Goal: Task Accomplishment & Management: Manage account settings

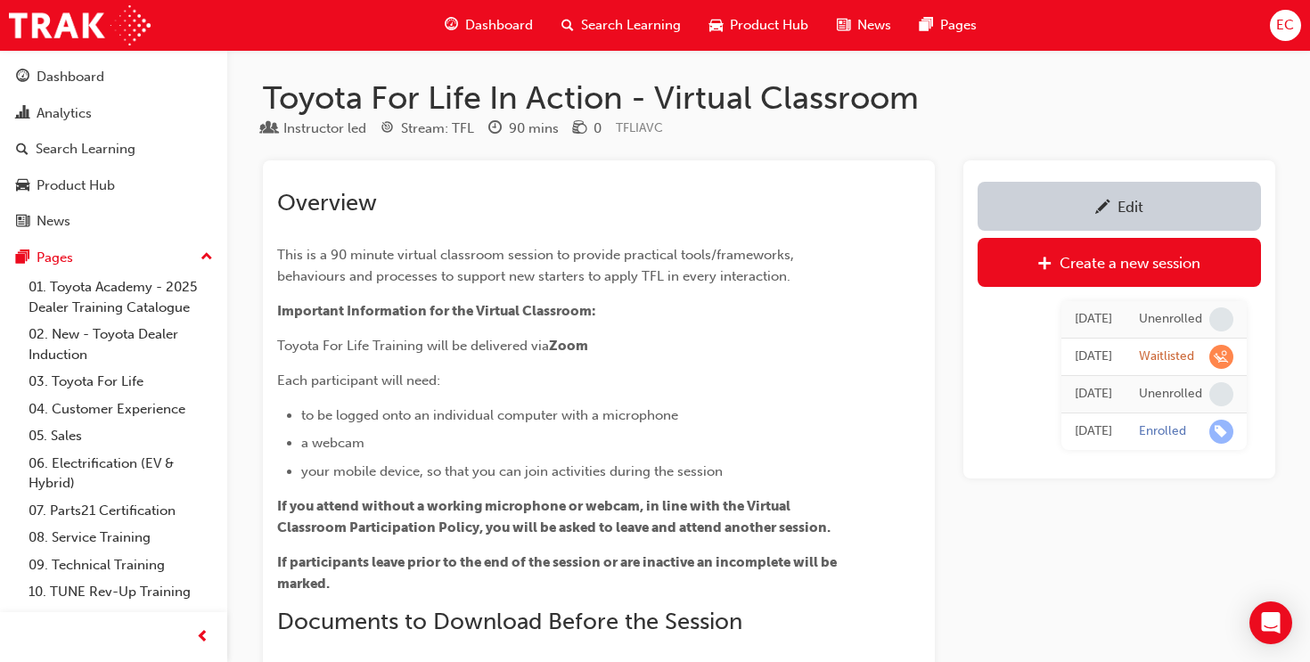
scroll to position [1601, 0]
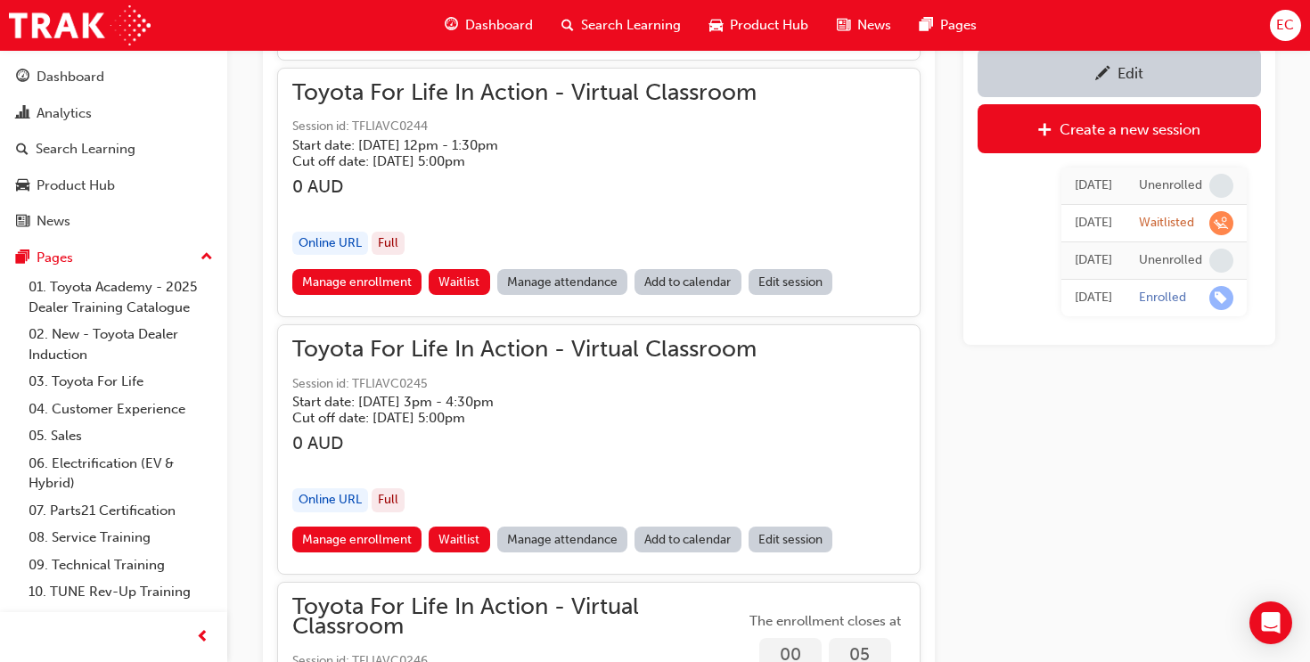
click at [585, 286] on link "Manage attendance" at bounding box center [562, 282] width 131 height 26
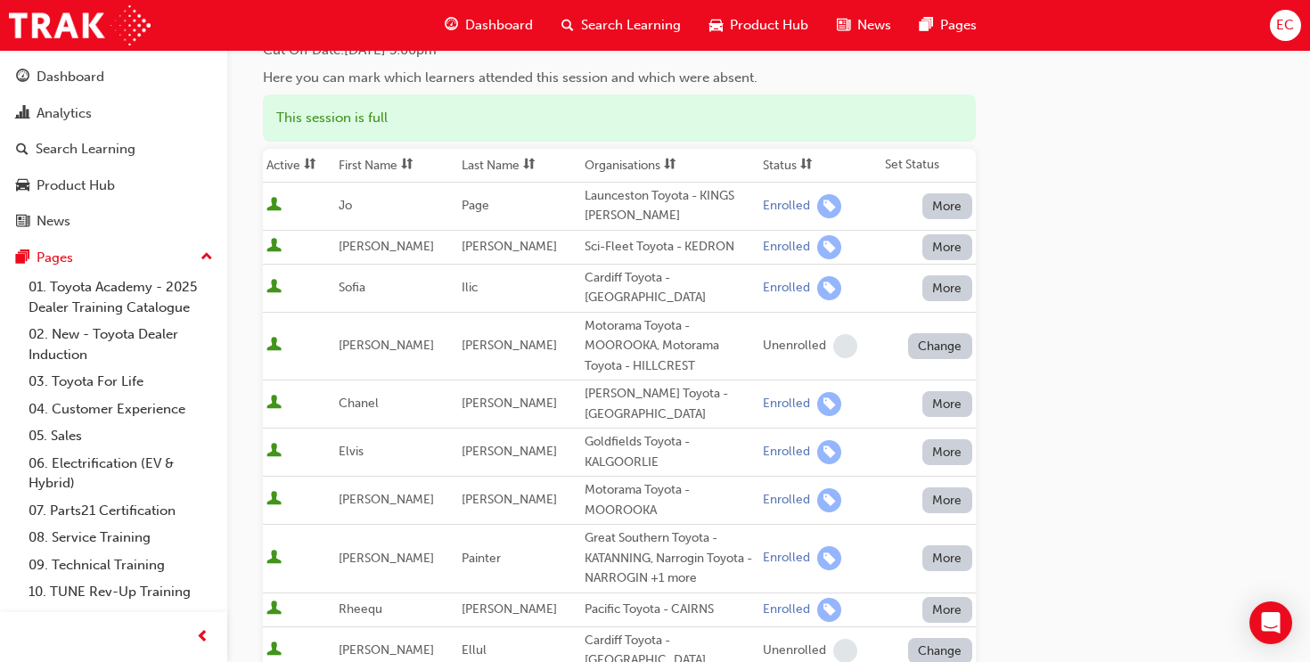
scroll to position [171, 0]
click at [347, 164] on th "First Name" at bounding box center [396, 165] width 123 height 34
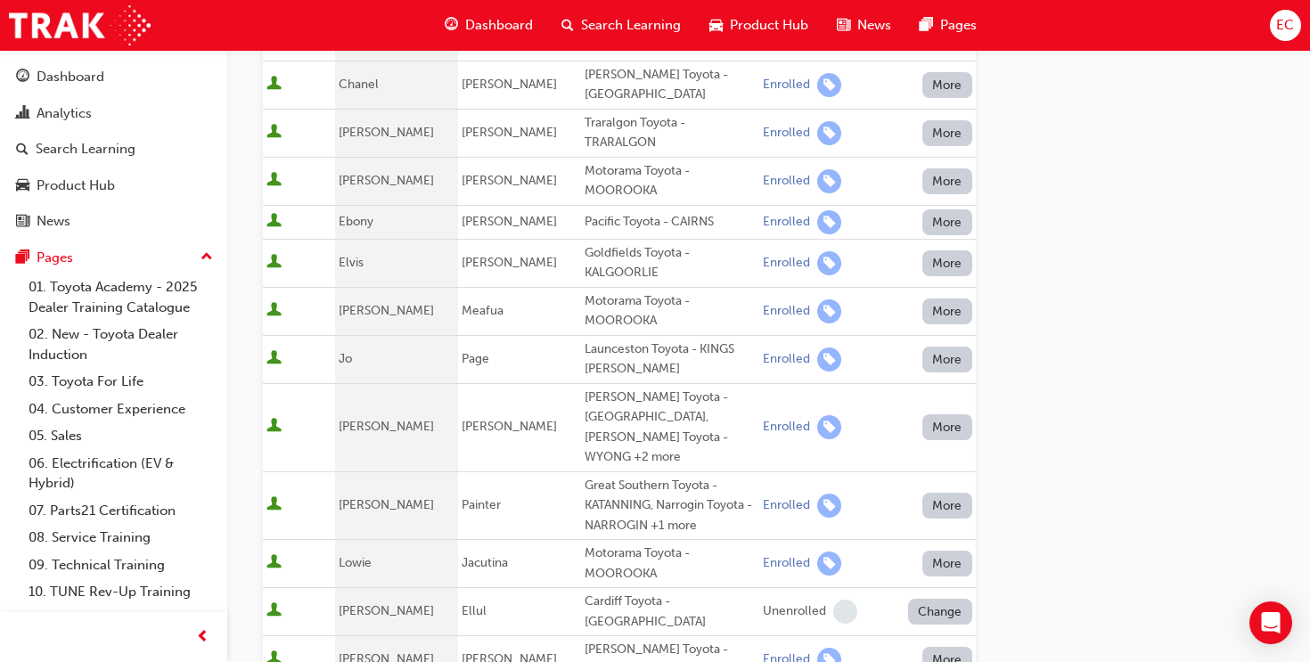
scroll to position [437, 0]
drag, startPoint x: 570, startPoint y: 286, endPoint x: 649, endPoint y: 300, distance: 80.6
click at [649, 300] on div "Motorama Toyota - MOOROOKA" at bounding box center [669, 310] width 171 height 40
copy div "Motorama Toyota - MOOROOKA"
click at [1151, 316] on div "Go to session detail page Manage attendance for Toyota For Life In Action - Vir…" at bounding box center [769, 385] width 1012 height 1546
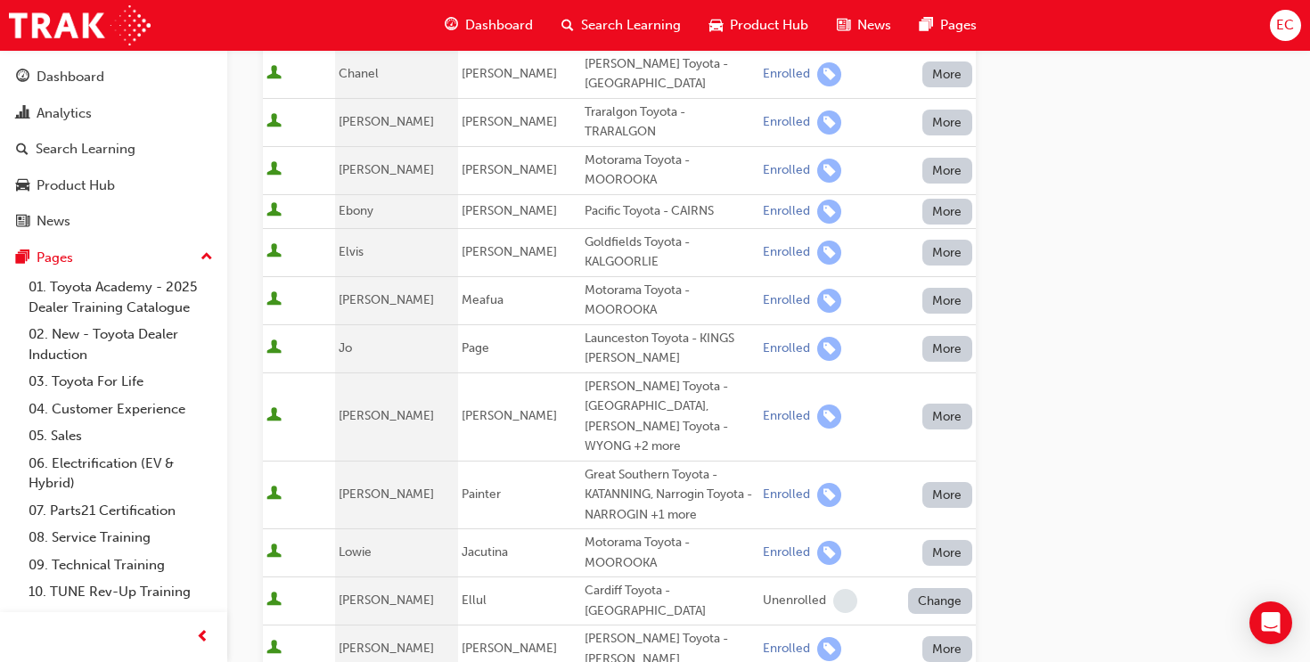
scroll to position [452, 0]
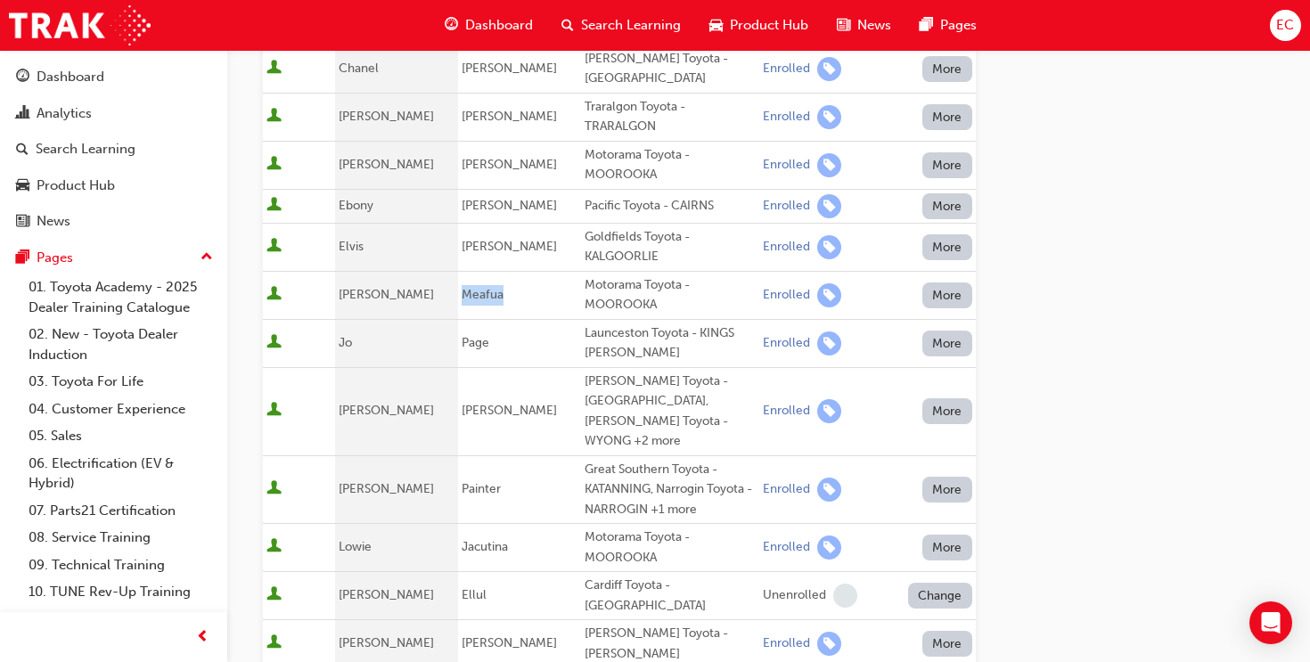
drag, startPoint x: 460, startPoint y: 281, endPoint x: 504, endPoint y: 282, distance: 44.6
click at [504, 282] on td "Meafua" at bounding box center [519, 295] width 123 height 48
copy span "Meafua"
drag, startPoint x: 569, startPoint y: 268, endPoint x: 661, endPoint y: 298, distance: 96.6
click at [661, 298] on div "Motorama Toyota - MOOROOKA" at bounding box center [669, 295] width 171 height 40
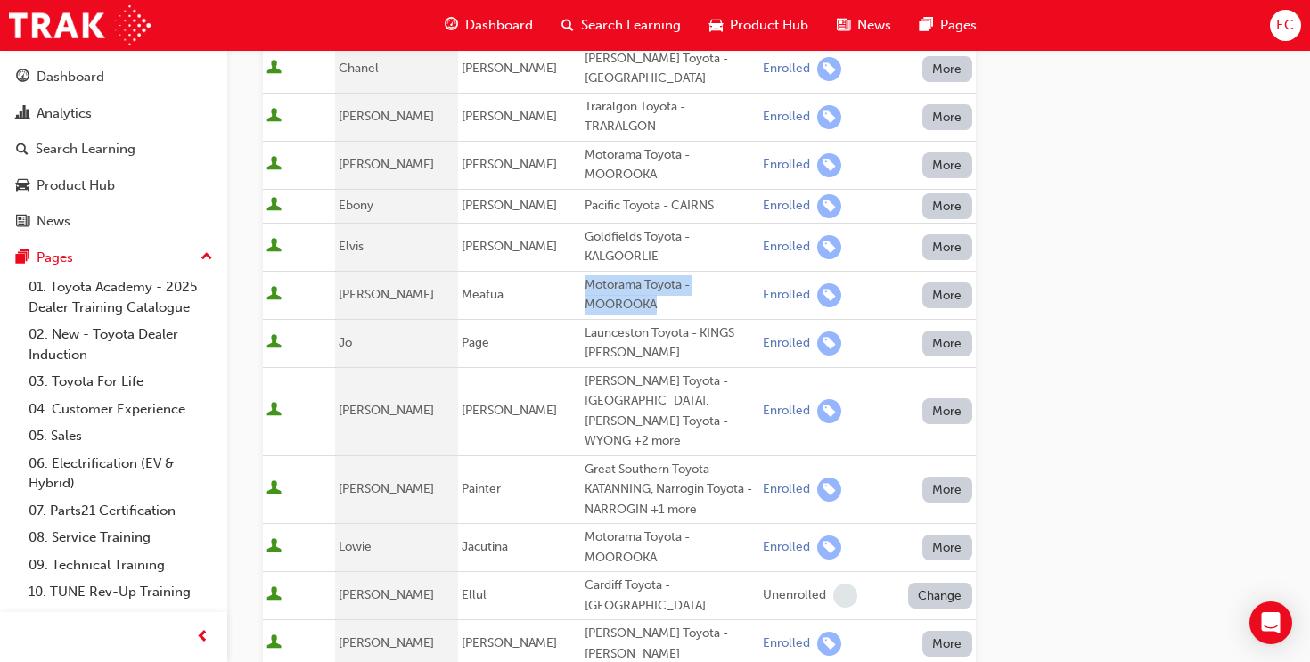
copy div "Motorama Toyota - MOOROOKA"
drag, startPoint x: 573, startPoint y: 366, endPoint x: 621, endPoint y: 375, distance: 48.9
click at [621, 375] on div "[PERSON_NAME] Toyota - [GEOGRAPHIC_DATA], [PERSON_NAME] Toyota - WYONG +2 more" at bounding box center [669, 411] width 171 height 80
drag, startPoint x: 567, startPoint y: 365, endPoint x: 673, endPoint y: 367, distance: 105.1
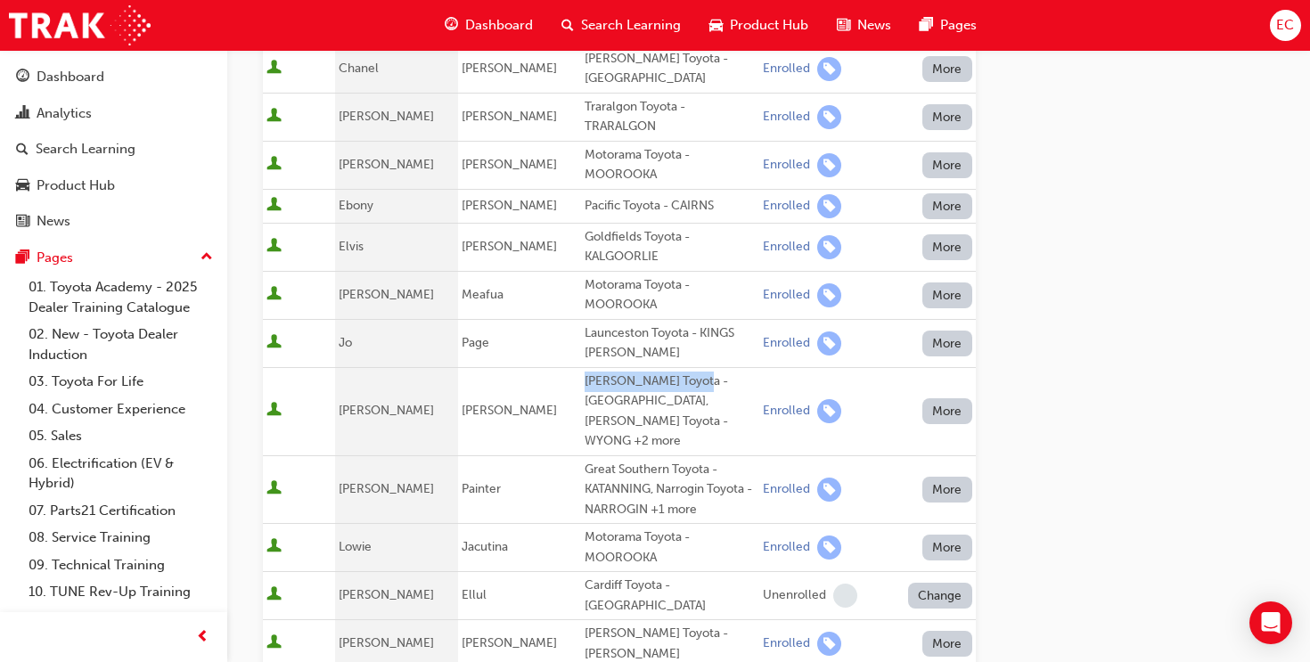
click at [673, 371] on div "[PERSON_NAME] Toyota - [GEOGRAPHIC_DATA], [PERSON_NAME] Toyota - WYONG +2 more" at bounding box center [669, 411] width 171 height 80
copy div "[PERSON_NAME] Toyota"
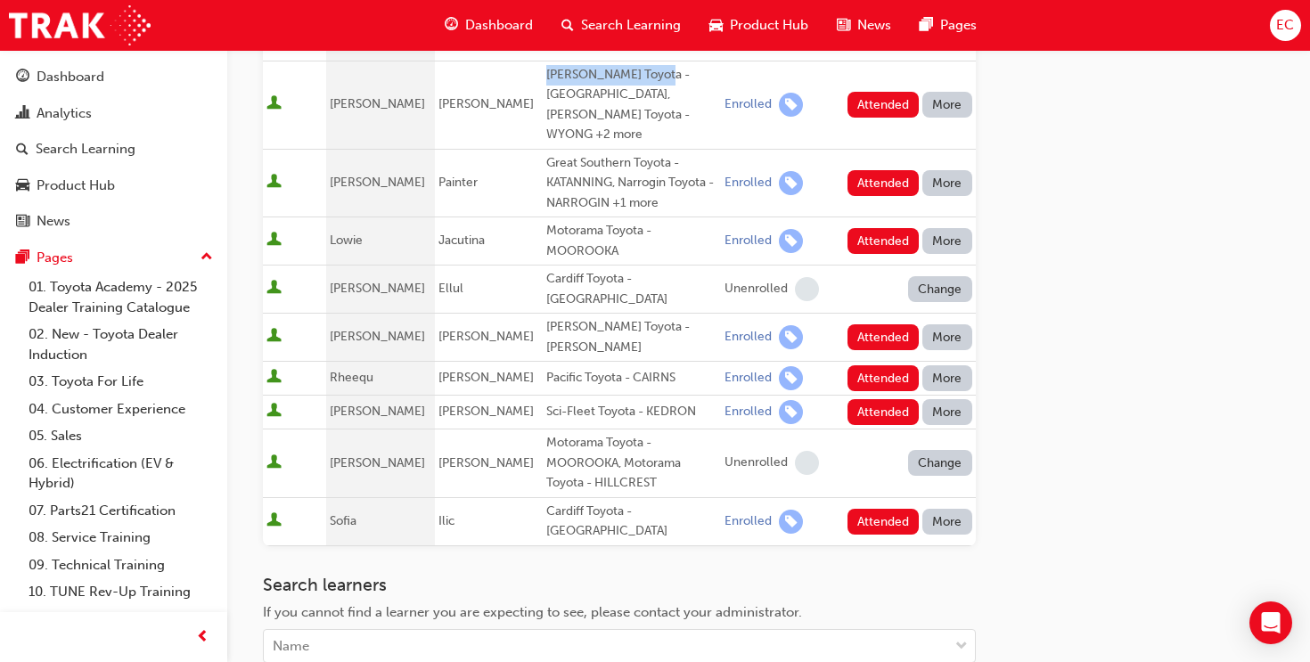
scroll to position [761, 0]
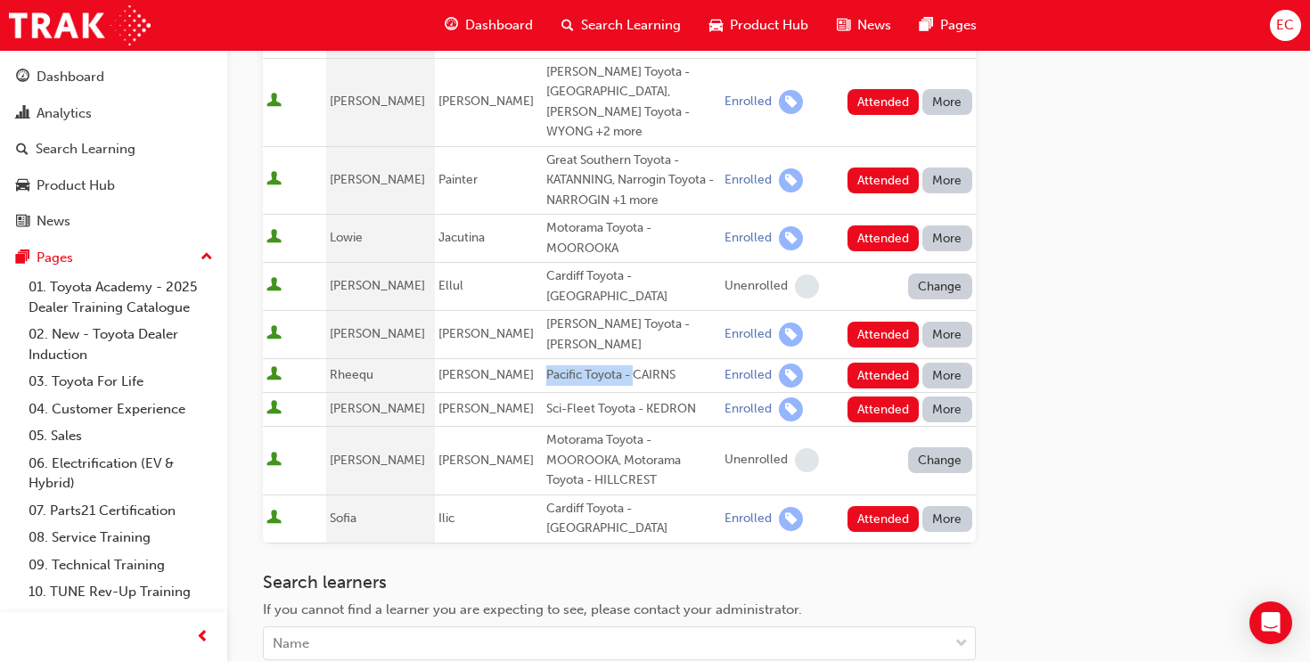
drag, startPoint x: 531, startPoint y: 312, endPoint x: 622, endPoint y: 310, distance: 90.9
click at [622, 365] on div "Pacific Toyota - CAIRNS" at bounding box center [631, 375] width 171 height 20
copy div "Pacific Toyota -"
click at [1082, 444] on div "Go to session detail page Manage attendance for Toyota For Life In Action - Vir…" at bounding box center [769, 62] width 1012 height 1546
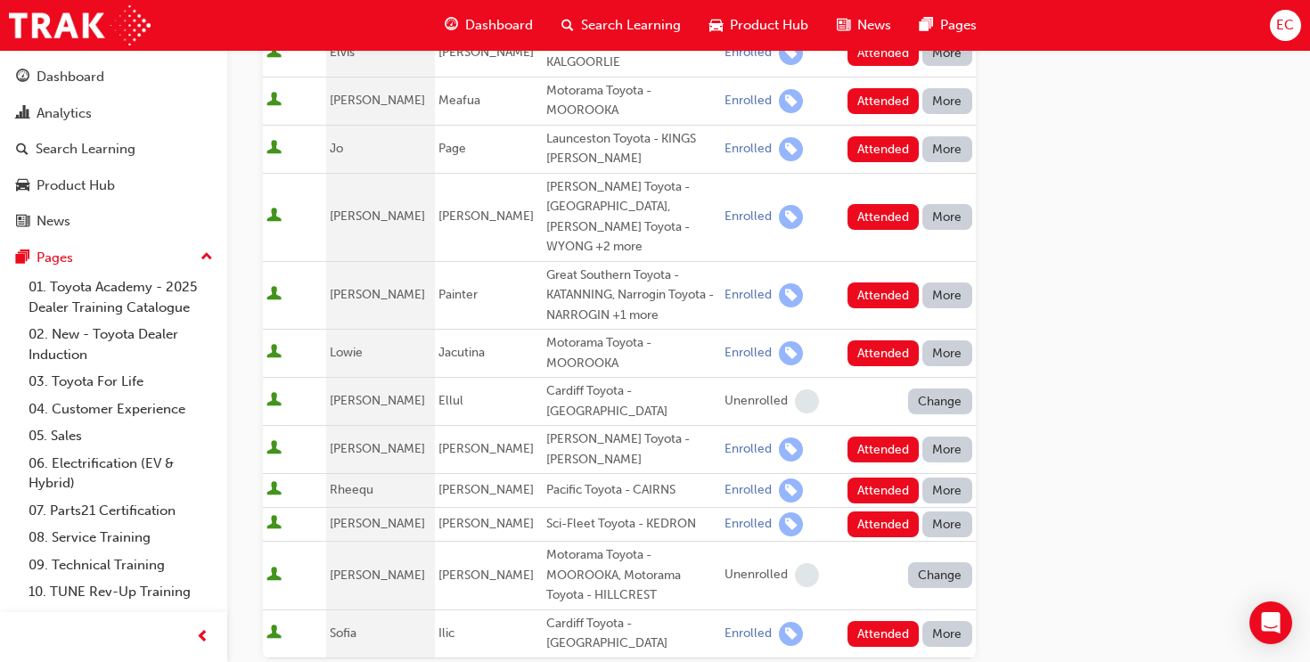
scroll to position [642, 0]
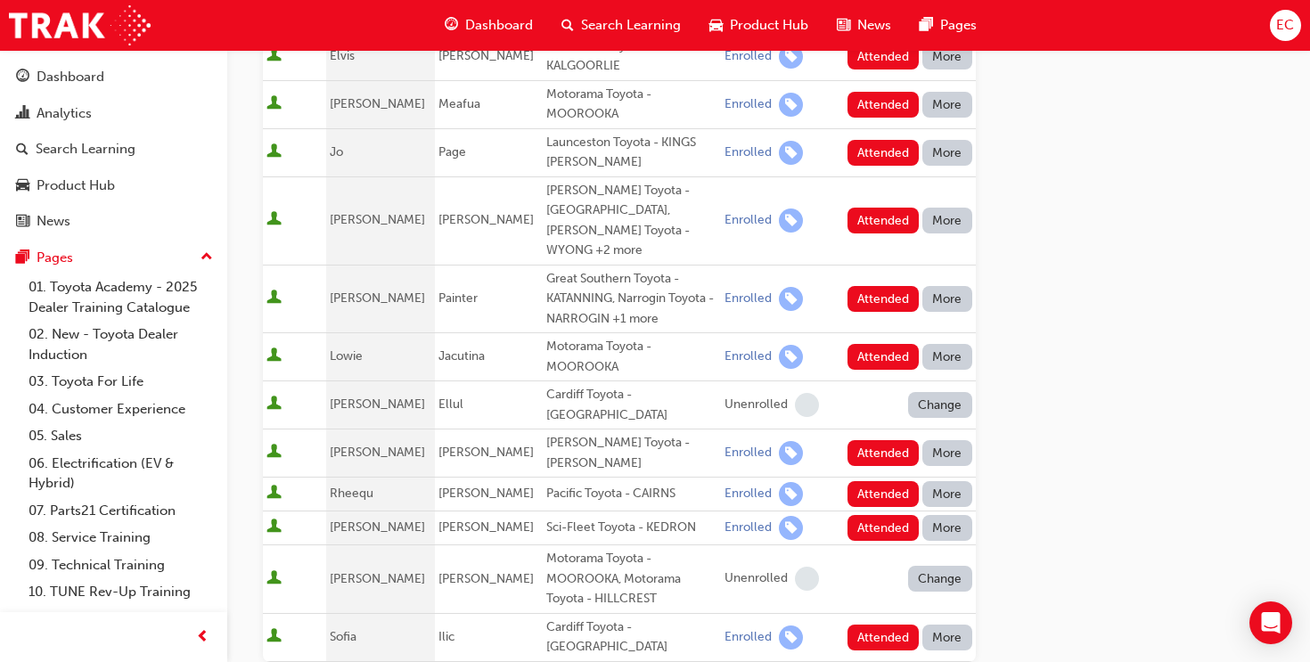
click at [943, 286] on button "More" at bounding box center [947, 299] width 50 height 26
click at [1116, 396] on div "Go to session detail page Manage attendance for Toyota For Life In Action - Vir…" at bounding box center [769, 181] width 1012 height 1546
drag, startPoint x: 337, startPoint y: 265, endPoint x: 477, endPoint y: 263, distance: 139.9
click at [477, 265] on tr "[PERSON_NAME] Great Southern Toyota - KATANNING, Narrogin Toyota - NARROGIN +1 …" at bounding box center [619, 299] width 713 height 69
copy tr "[PERSON_NAME]"
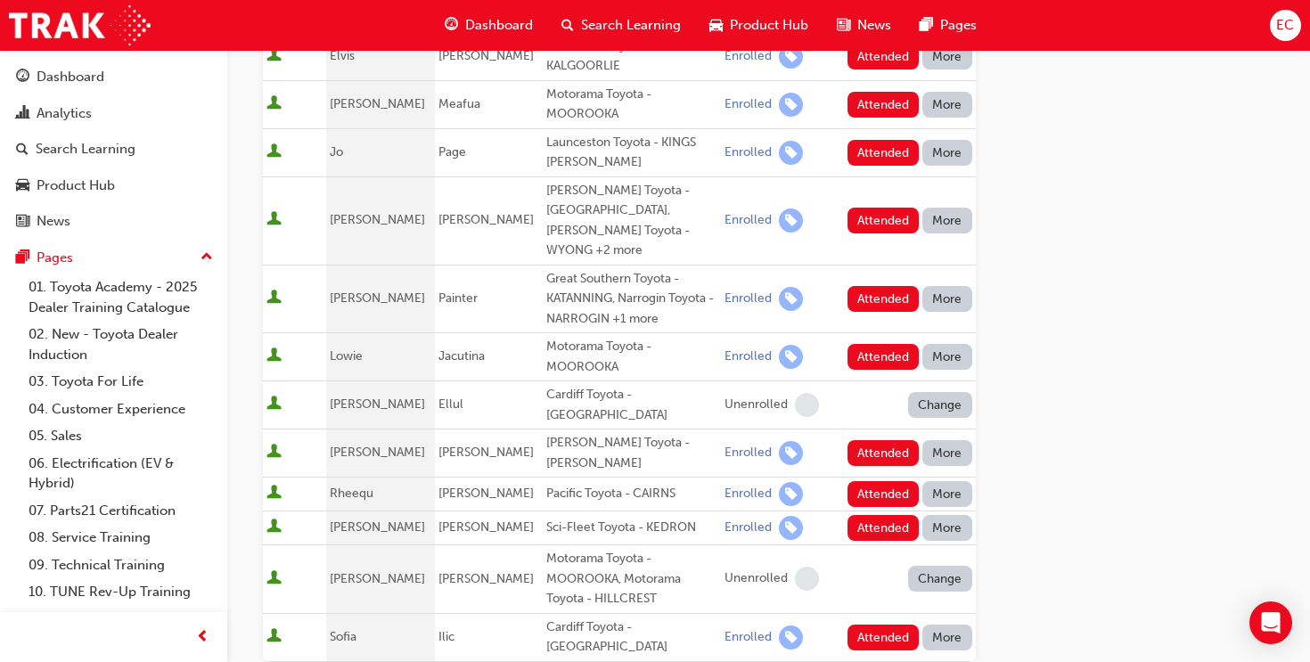
click at [1082, 293] on div "Go to session detail page Manage attendance for Toyota For Life In Action - Vir…" at bounding box center [769, 181] width 1012 height 1546
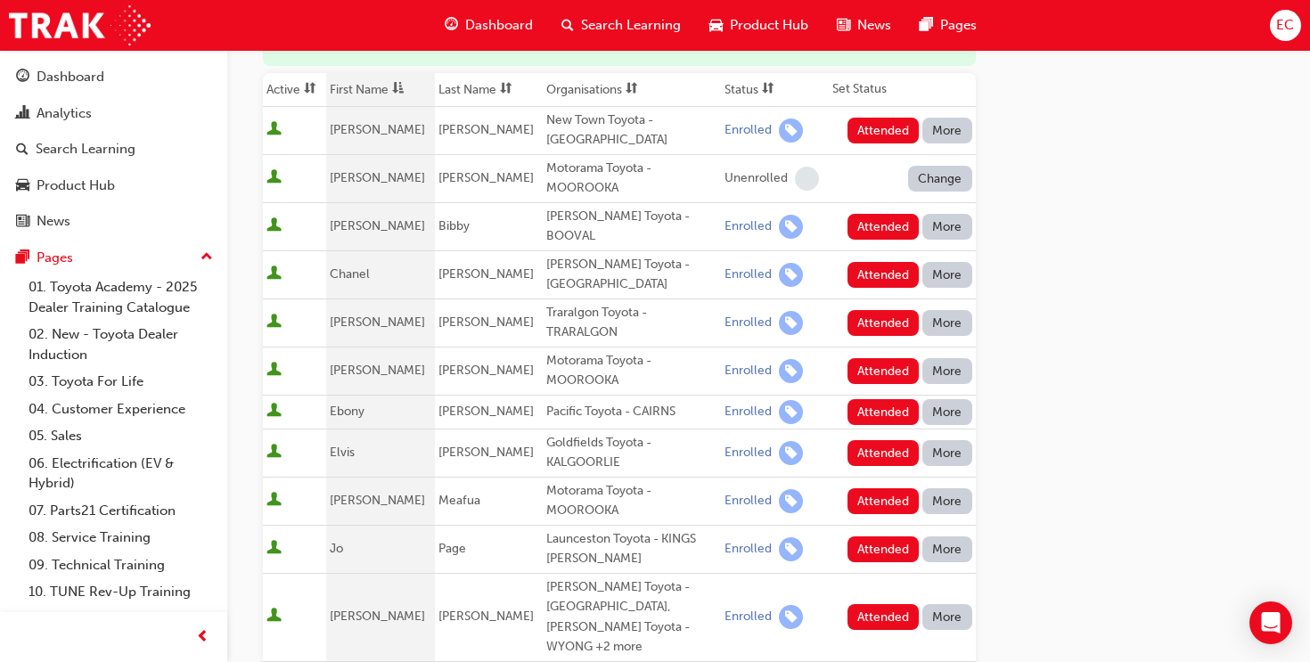
scroll to position [252, 0]
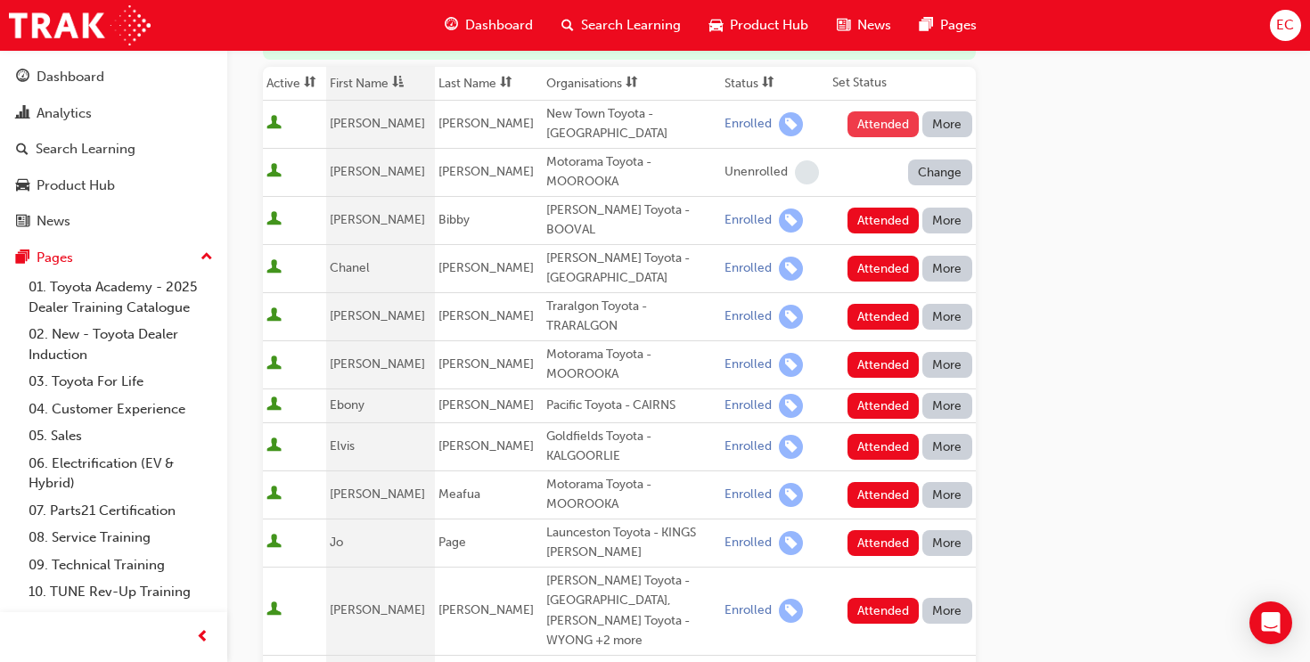
click at [877, 126] on button "Attended" at bounding box center [883, 124] width 72 height 26
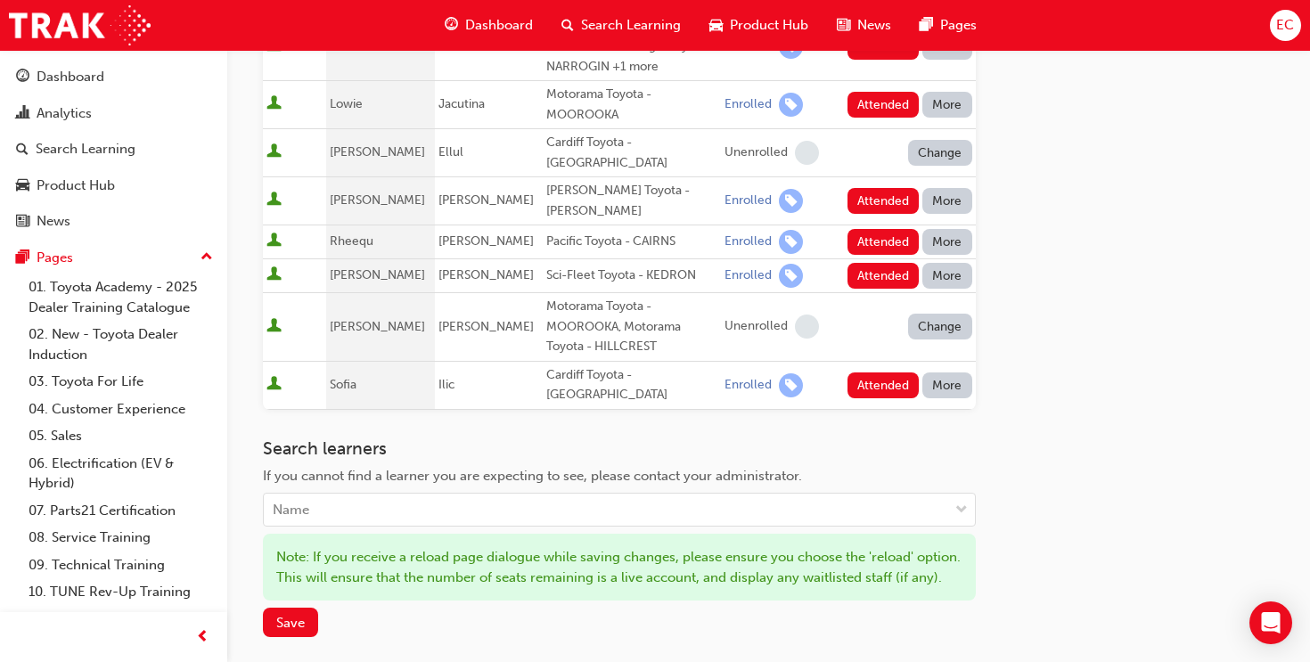
scroll to position [891, 0]
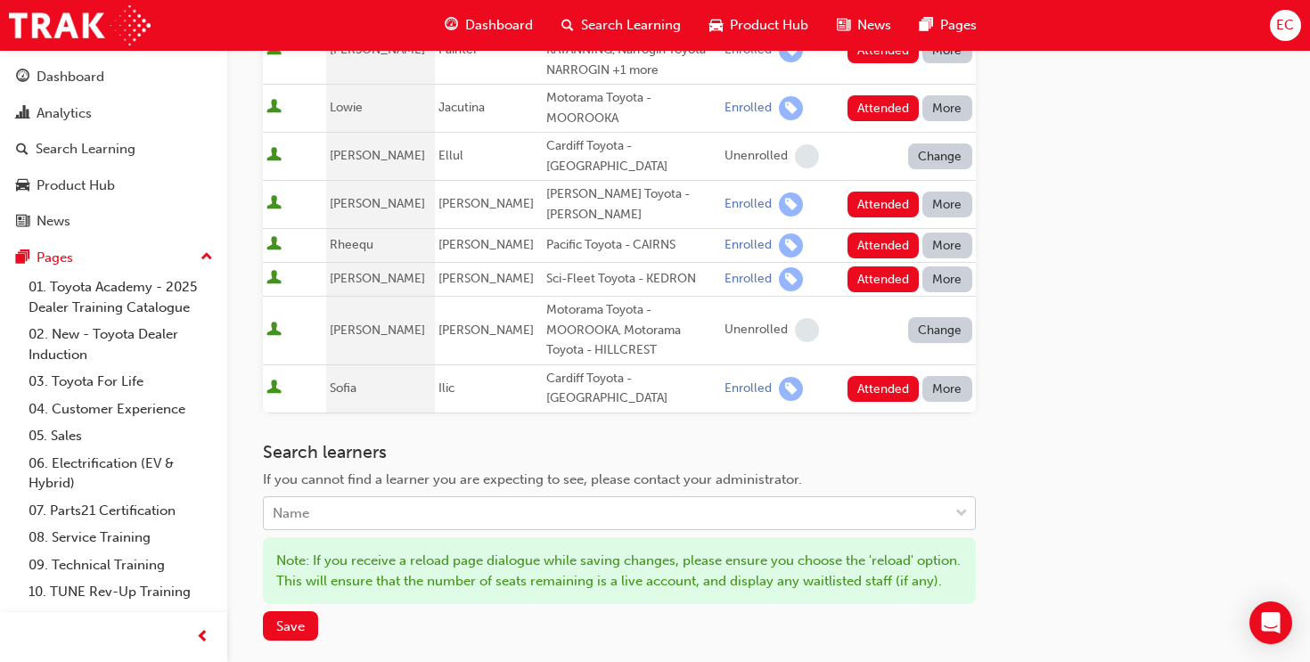
click at [513, 498] on div "Name" at bounding box center [606, 513] width 684 height 31
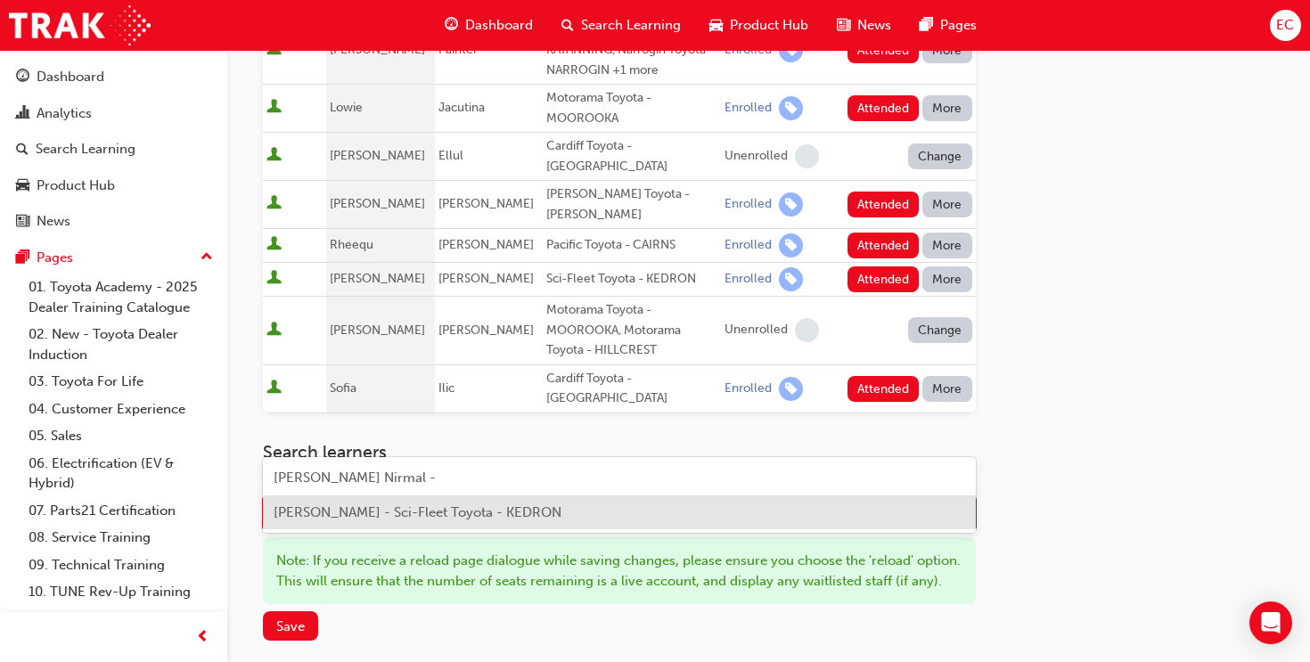
type input "[PERSON_NAME]"
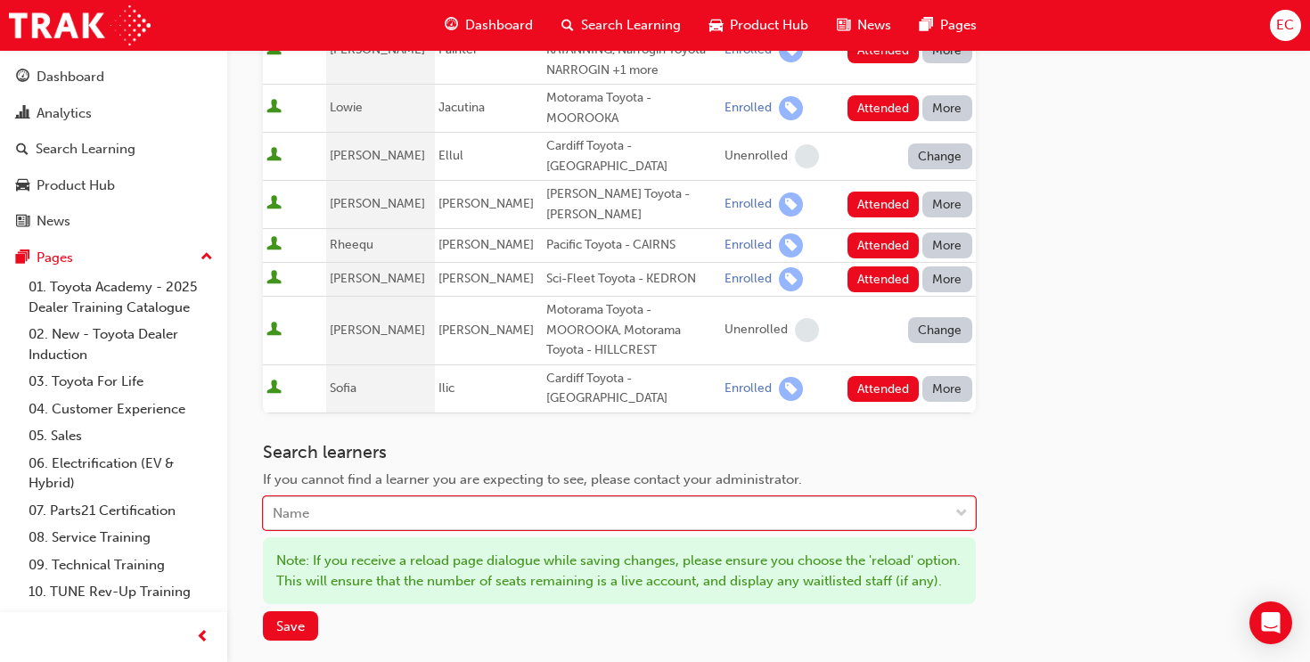
click at [568, 498] on div "Name" at bounding box center [606, 513] width 684 height 31
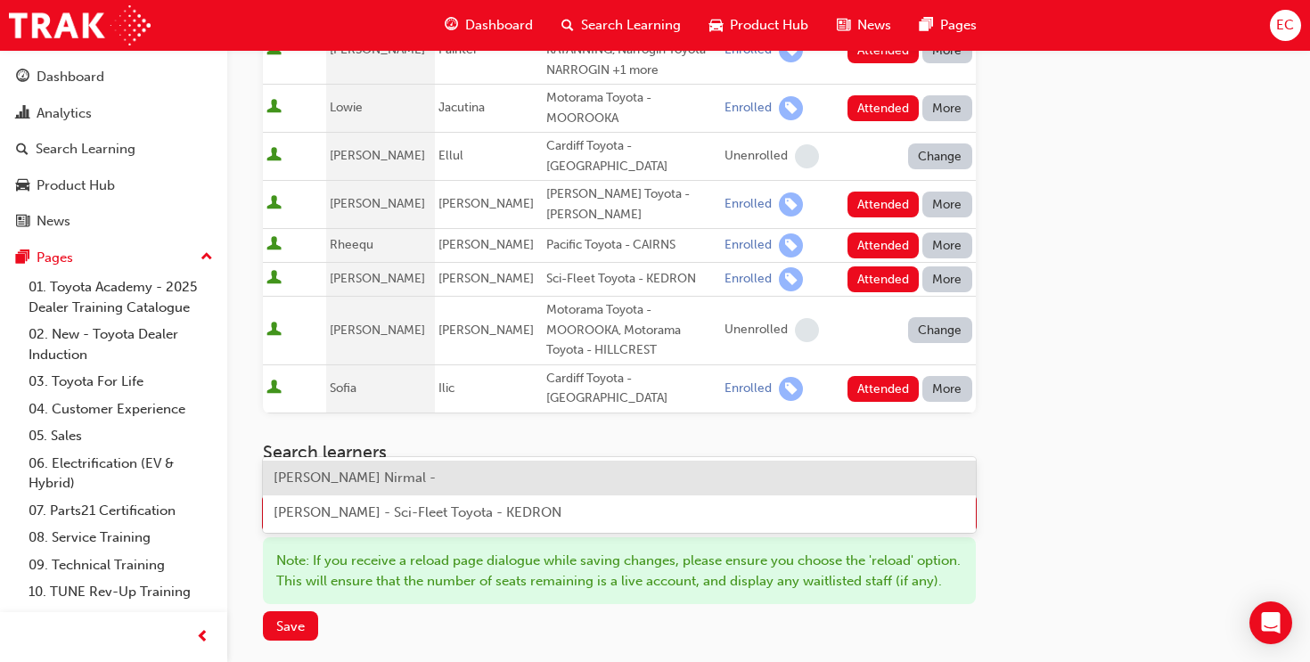
type input "[PERSON_NAME]"
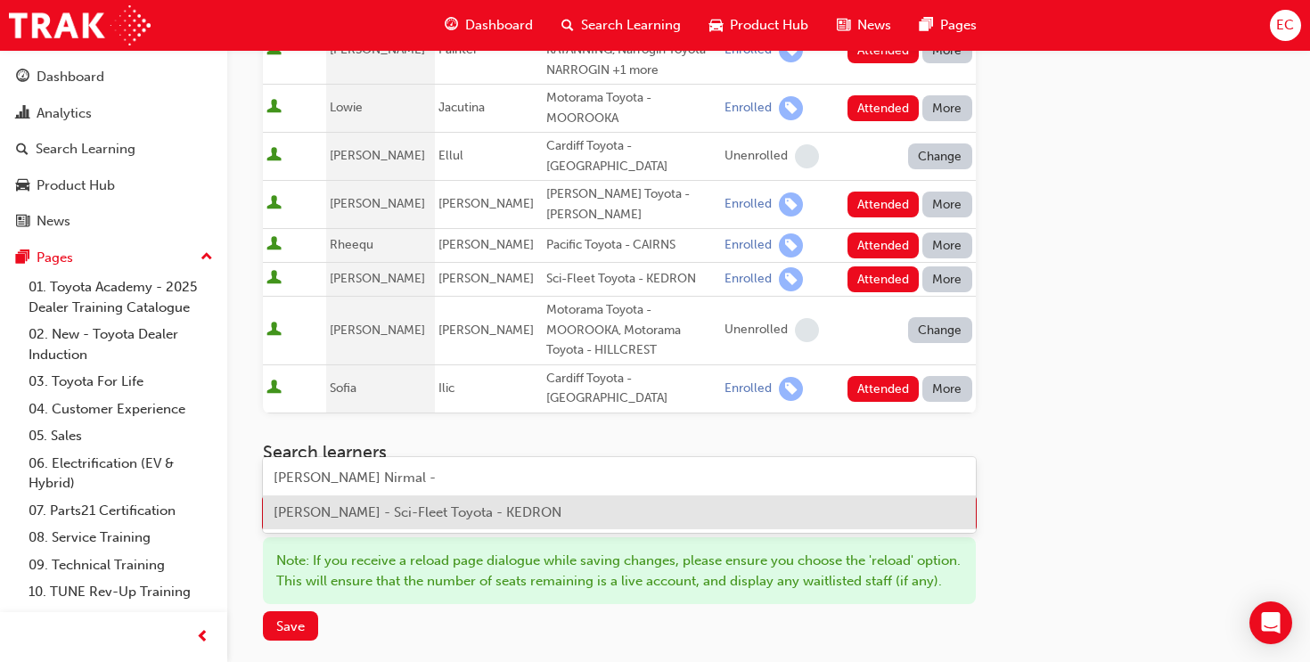
click at [572, 506] on div "[PERSON_NAME] - Sci-Fleet Toyota - KEDRON" at bounding box center [619, 512] width 713 height 35
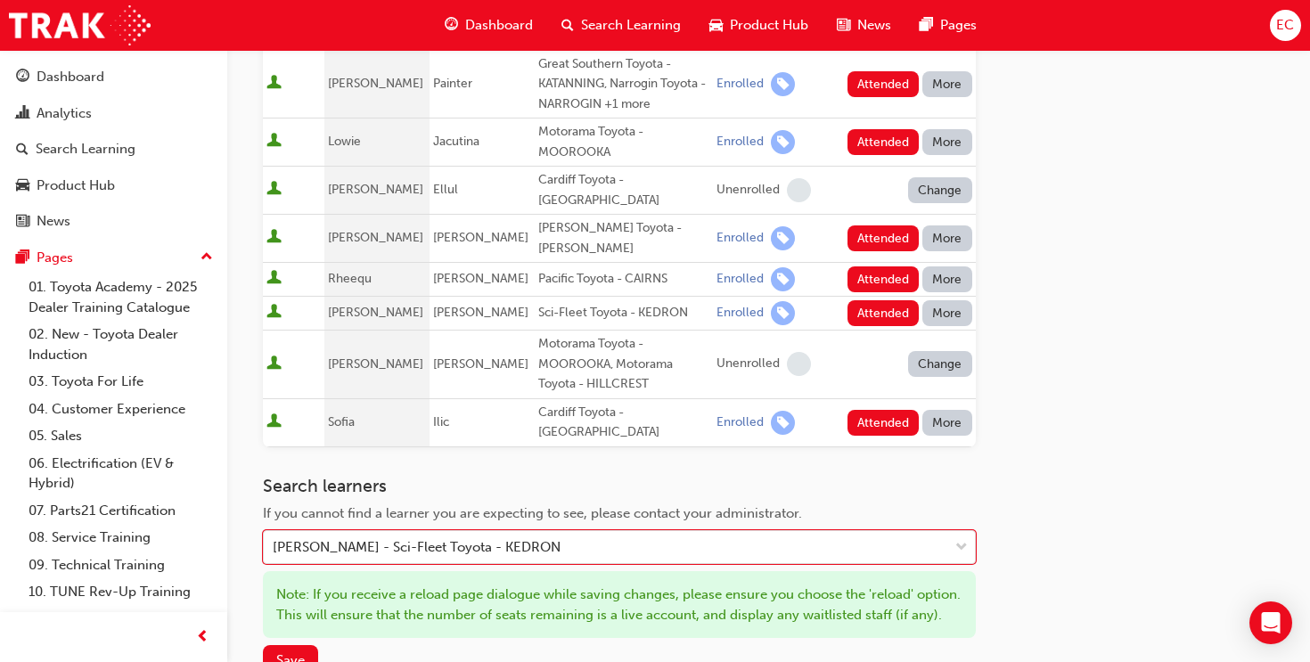
scroll to position [924, 0]
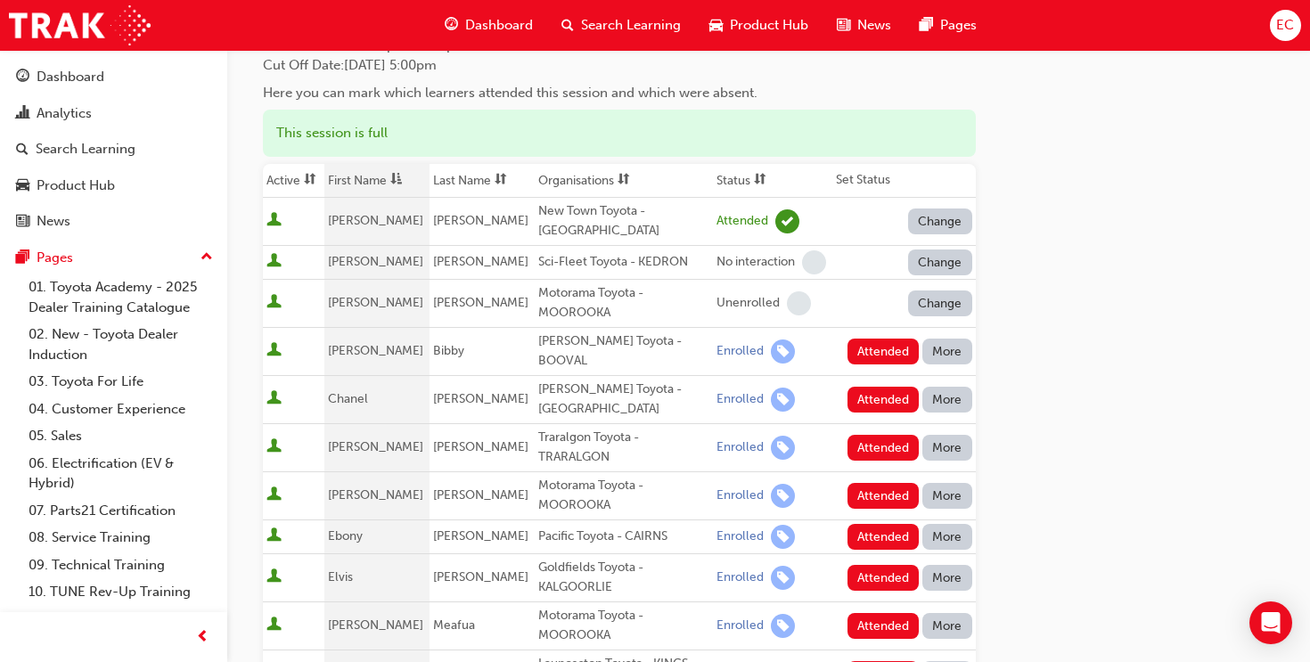
scroll to position [169, 0]
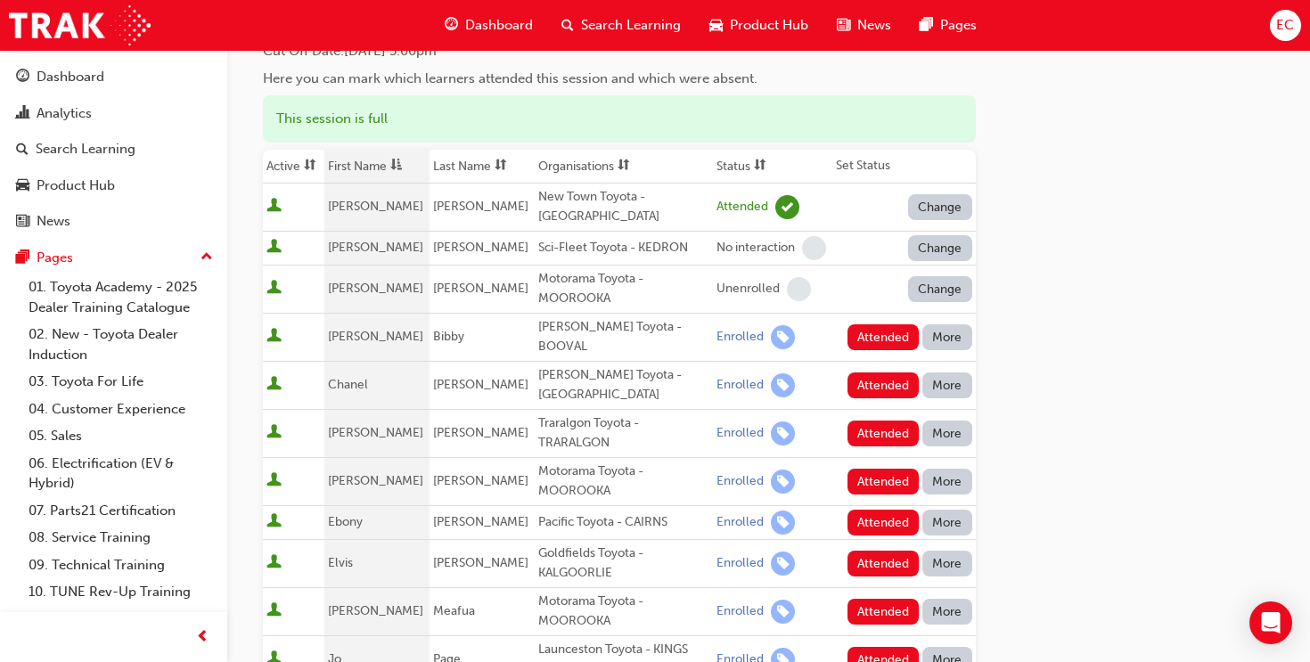
click at [946, 250] on button "Change" at bounding box center [940, 248] width 64 height 26
click at [949, 315] on div "Enrolled" at bounding box center [940, 323] width 94 height 20
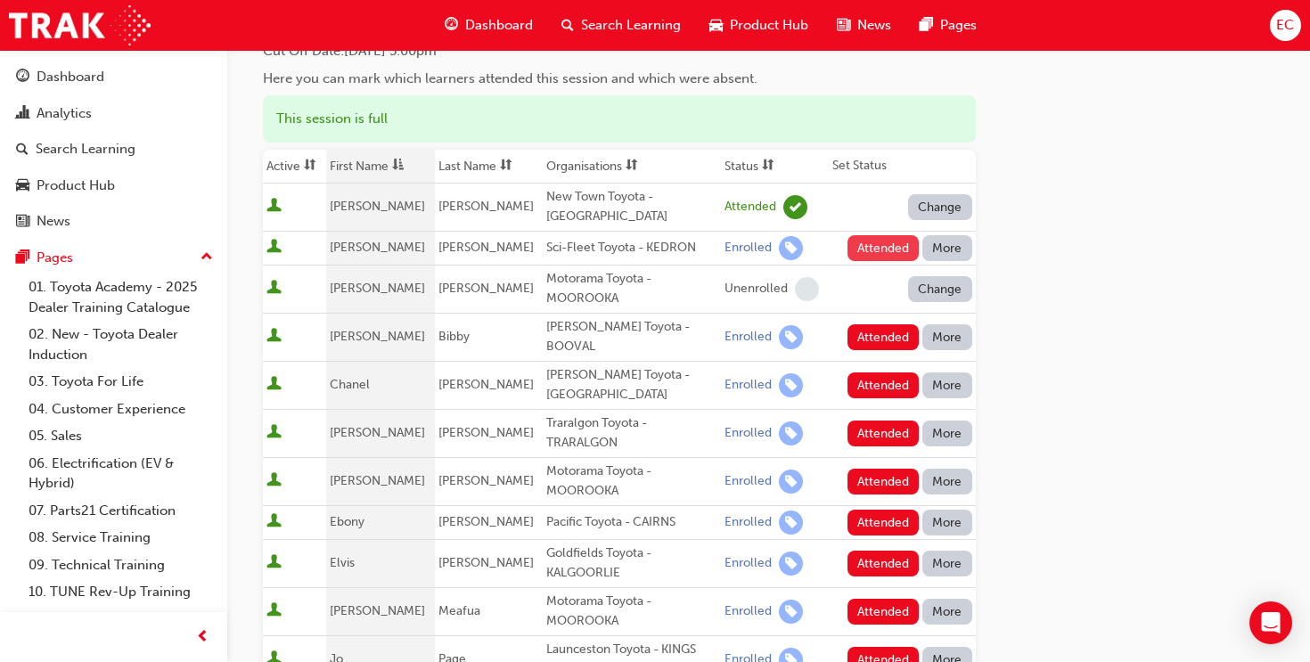
click at [885, 254] on button "Attended" at bounding box center [883, 248] width 72 height 26
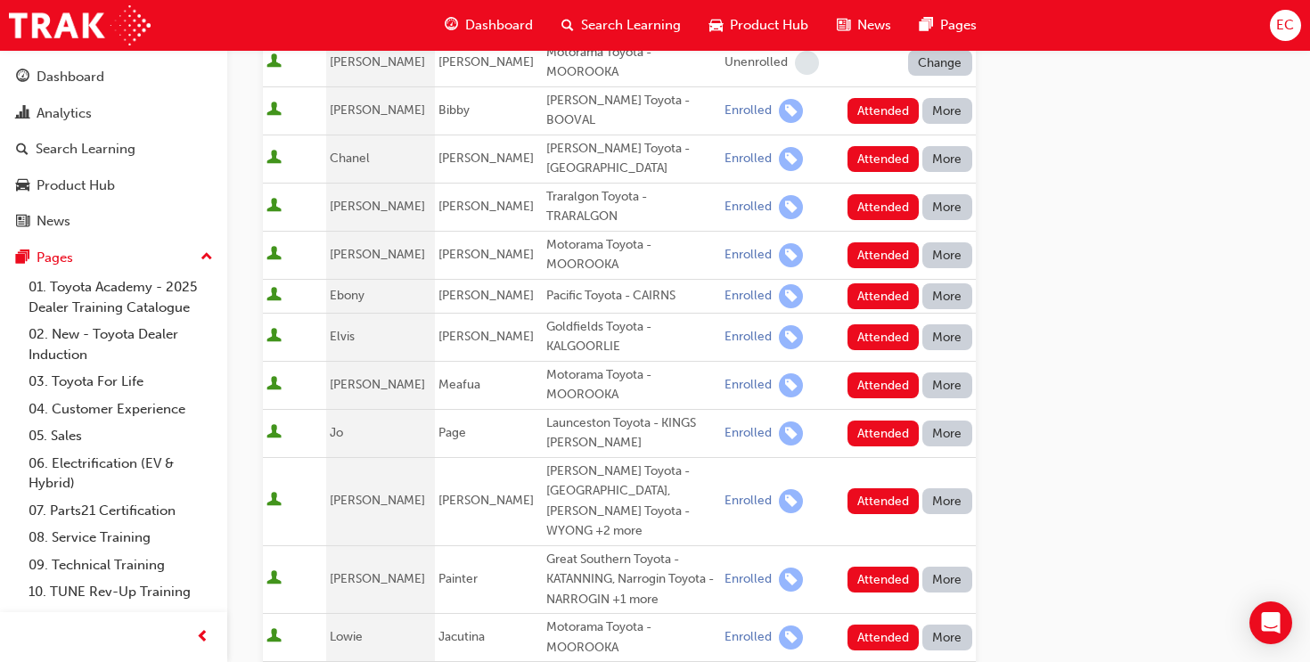
scroll to position [401, 0]
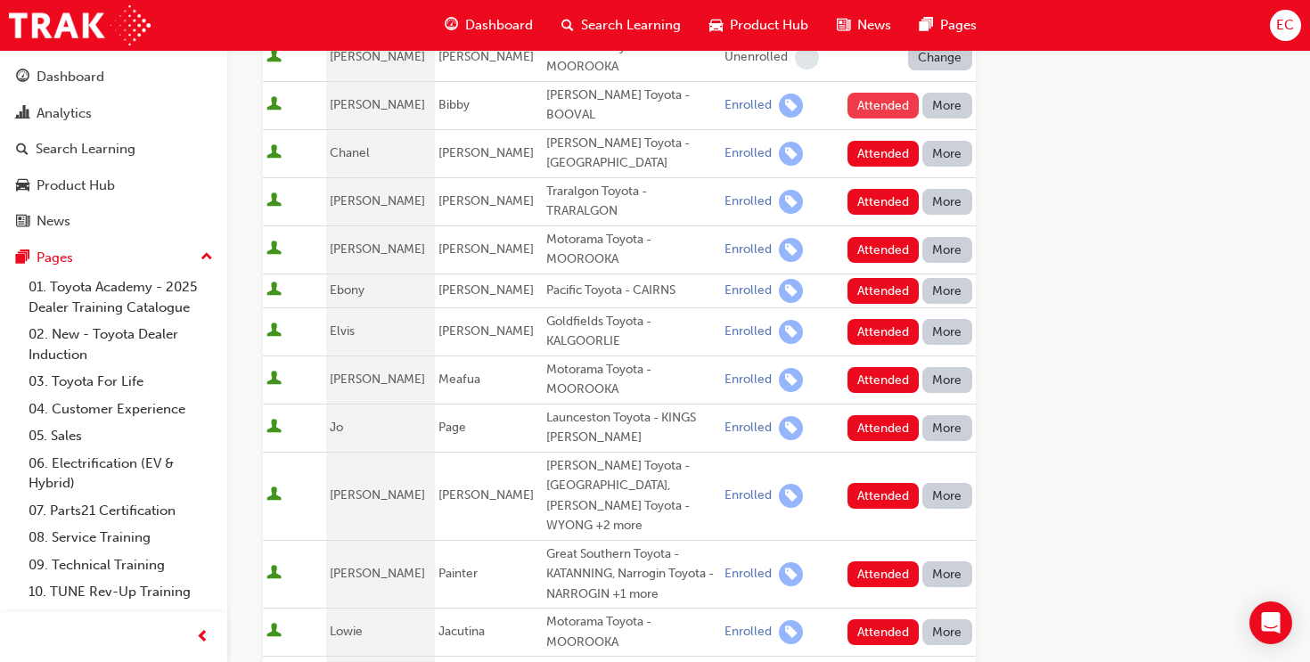
click at [867, 101] on button "Attended" at bounding box center [883, 106] width 72 height 26
click at [878, 192] on button "Attended" at bounding box center [883, 202] width 72 height 26
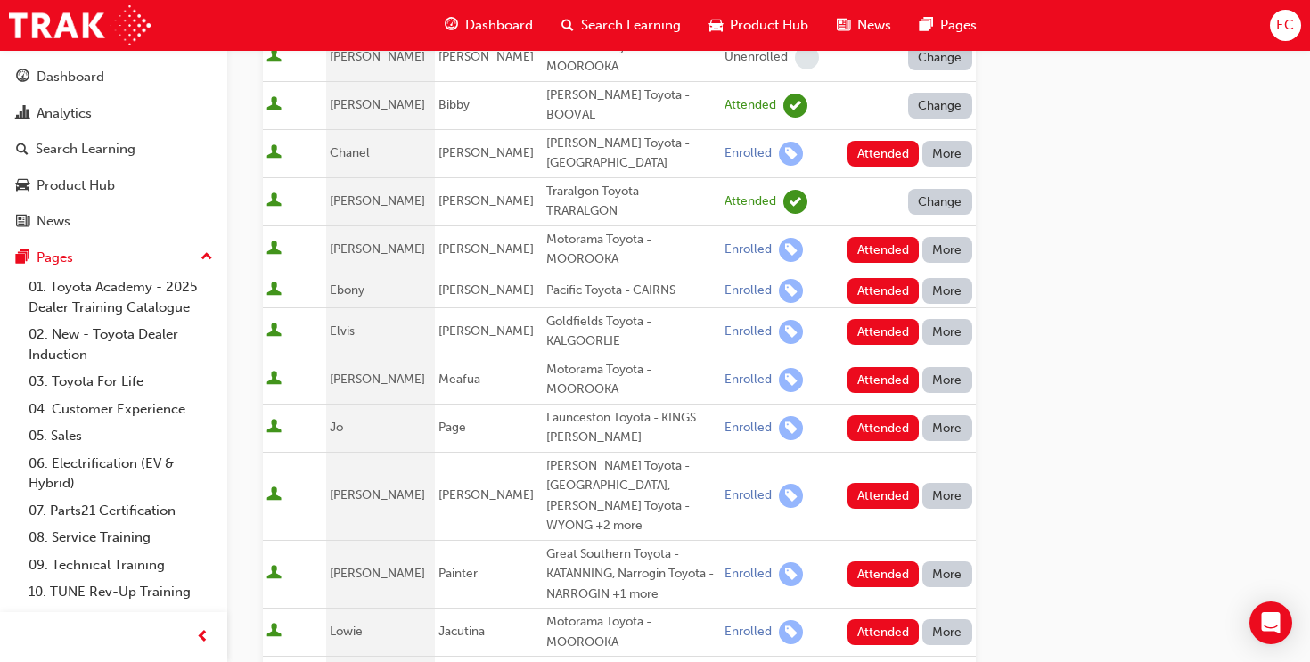
click at [945, 141] on button "More" at bounding box center [947, 154] width 50 height 26
click at [947, 174] on div "Absent" at bounding box center [947, 180] width 94 height 20
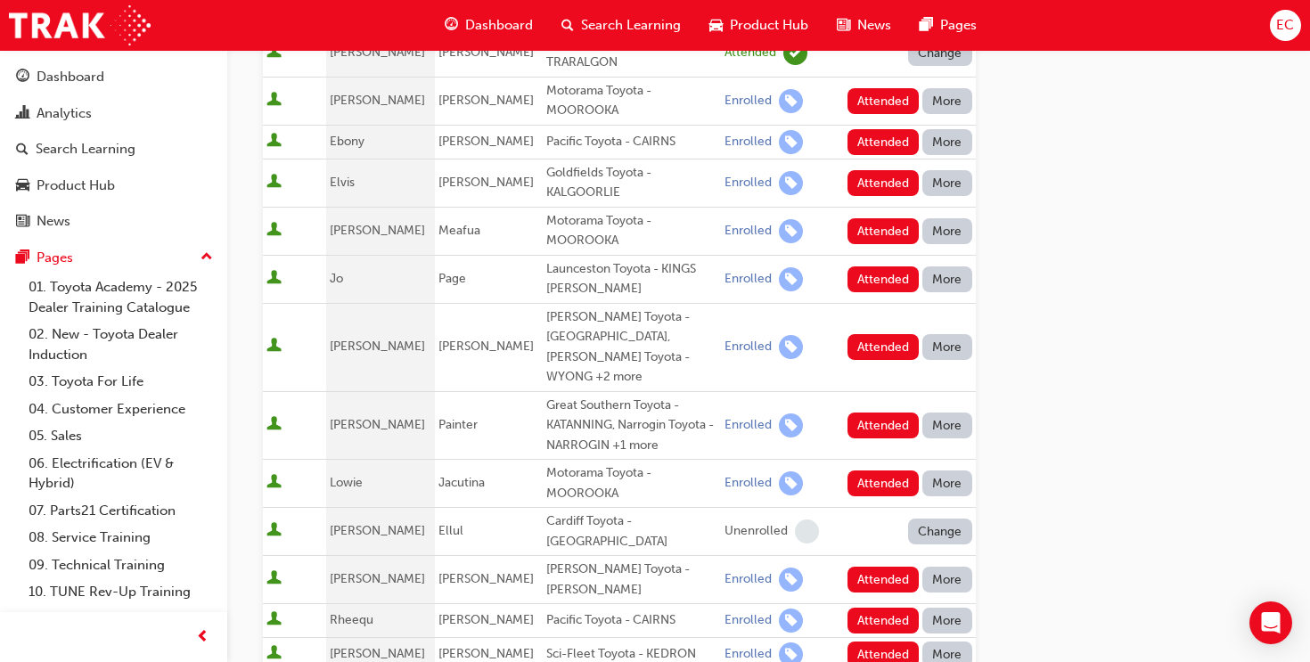
scroll to position [551, 0]
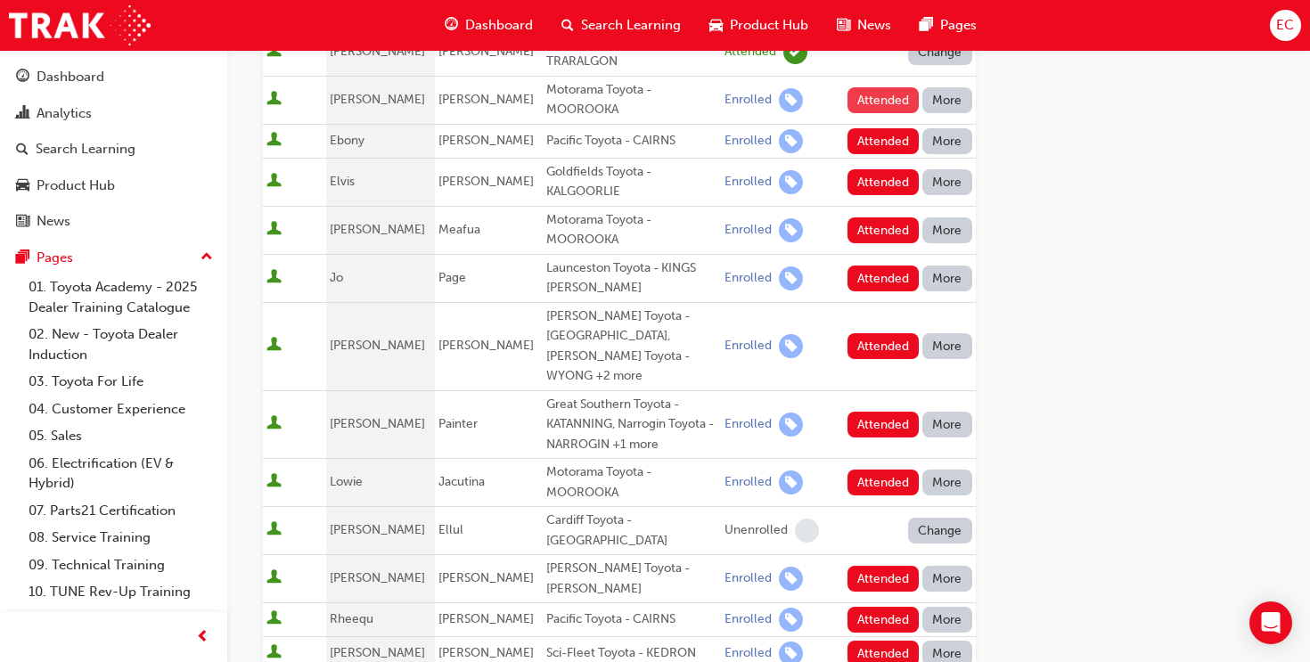
click at [877, 89] on button "Attended" at bounding box center [883, 100] width 72 height 26
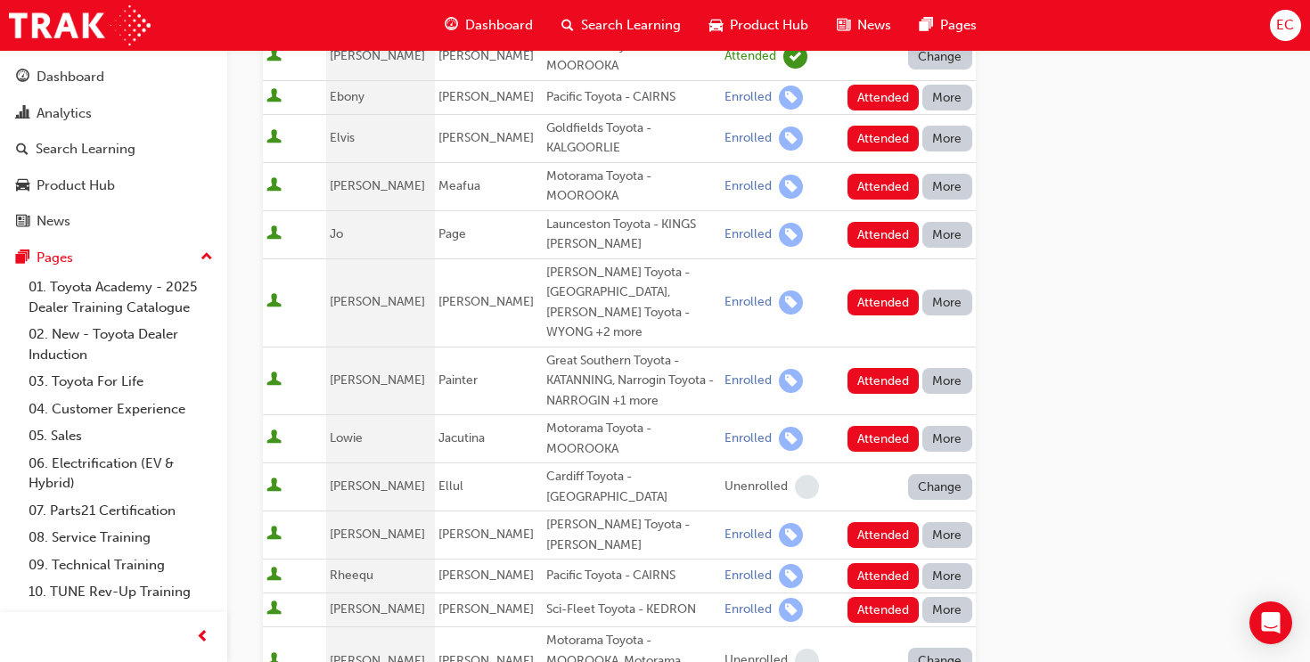
scroll to position [600, 0]
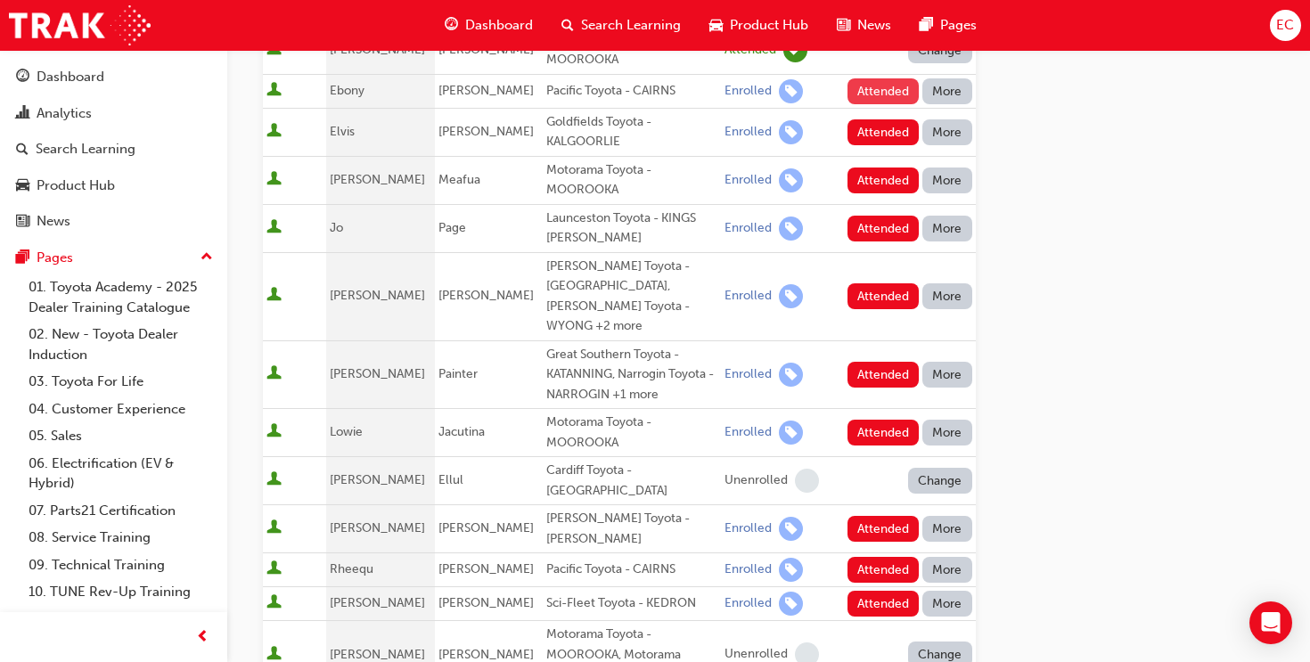
click at [891, 78] on button "Attended" at bounding box center [883, 91] width 72 height 26
click at [950, 119] on button "More" at bounding box center [947, 132] width 50 height 26
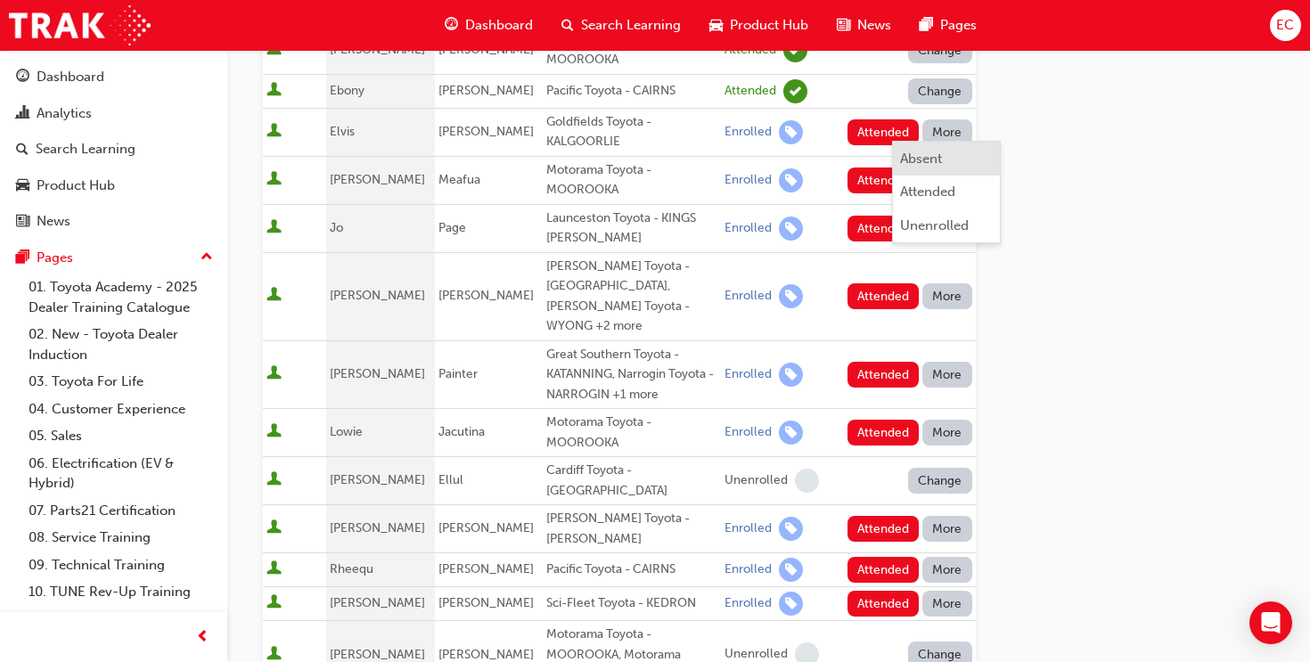
click at [950, 165] on div "Absent" at bounding box center [947, 159] width 94 height 20
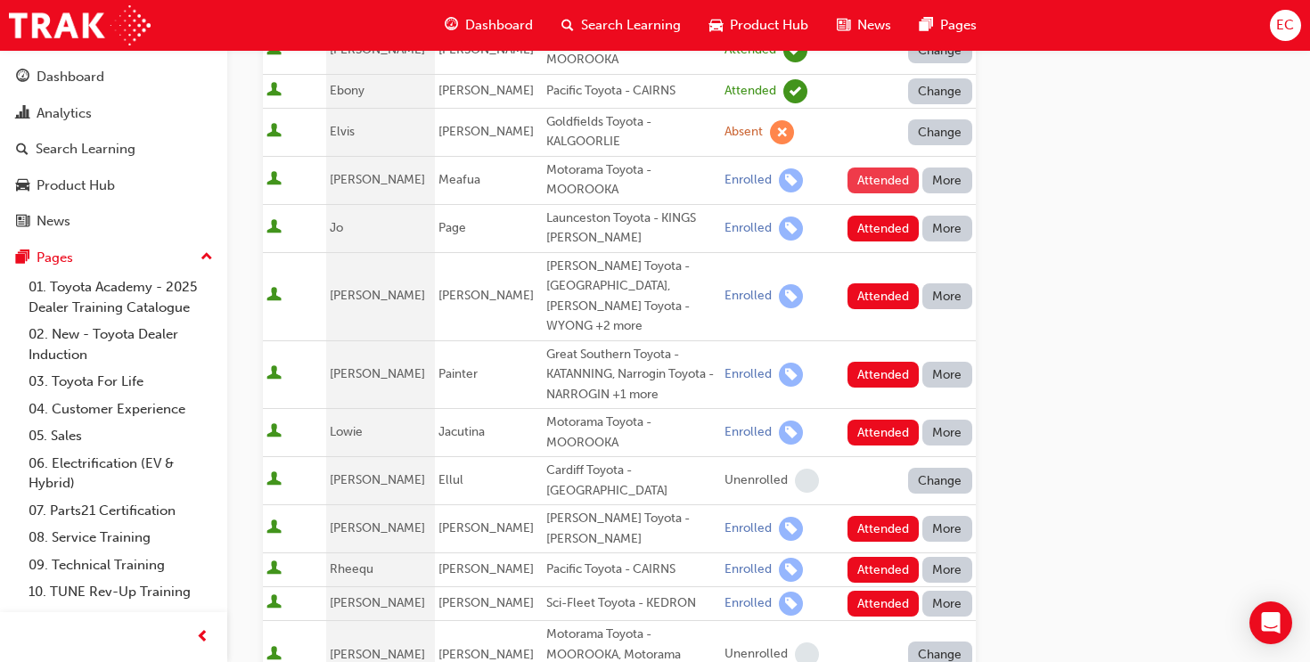
click at [871, 167] on button "Attended" at bounding box center [883, 180] width 72 height 26
click at [894, 283] on button "Attended" at bounding box center [883, 296] width 72 height 26
click at [954, 222] on button "More" at bounding box center [947, 229] width 50 height 26
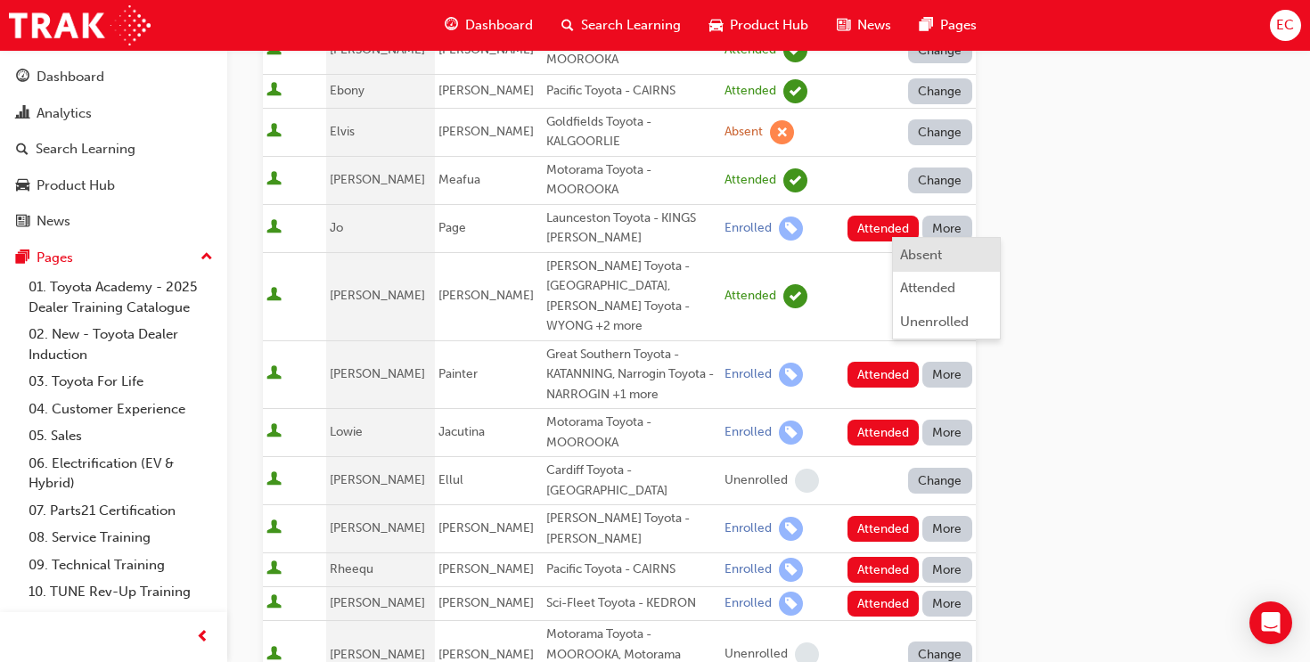
click at [955, 260] on div "Absent" at bounding box center [947, 255] width 94 height 20
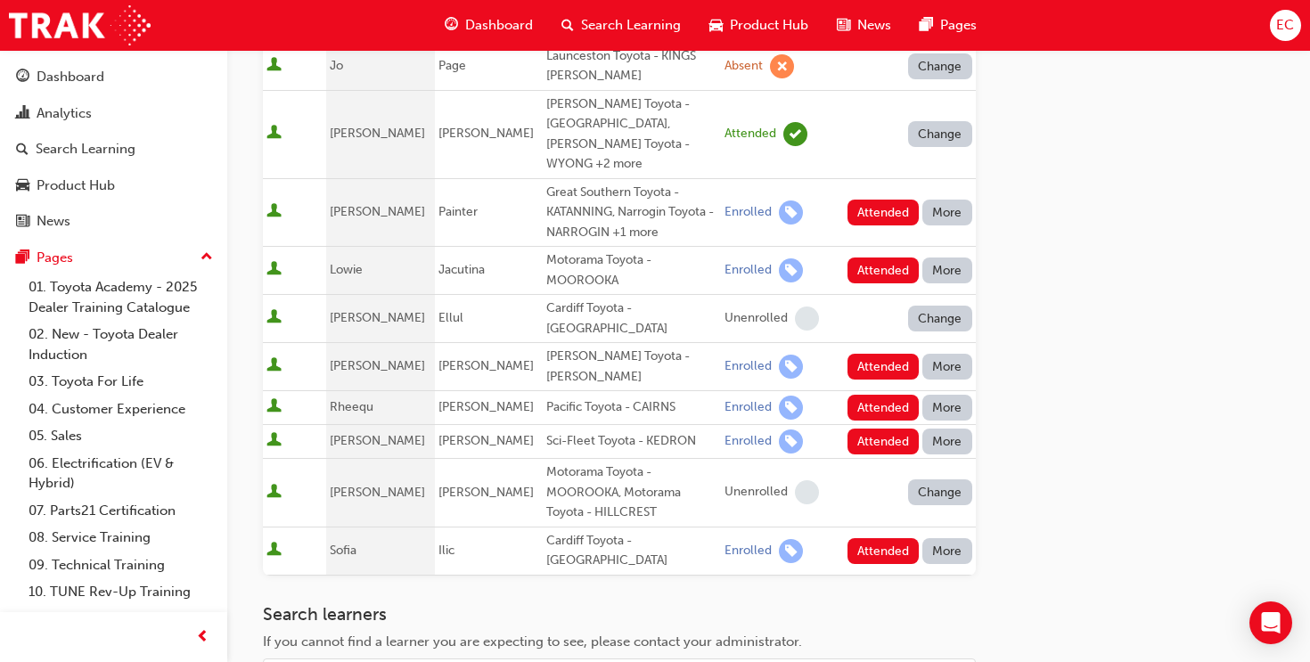
scroll to position [769, 0]
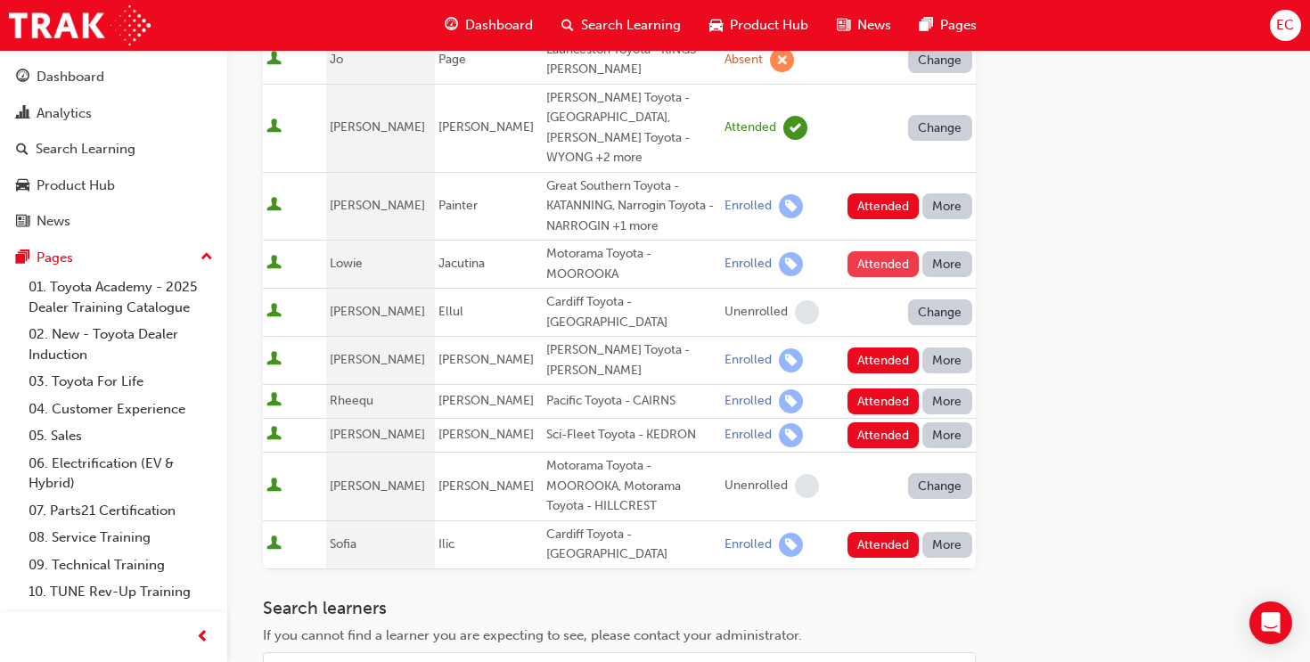
click at [895, 251] on button "Attended" at bounding box center [883, 264] width 72 height 26
click at [868, 388] on button "Attended" at bounding box center [883, 401] width 72 height 26
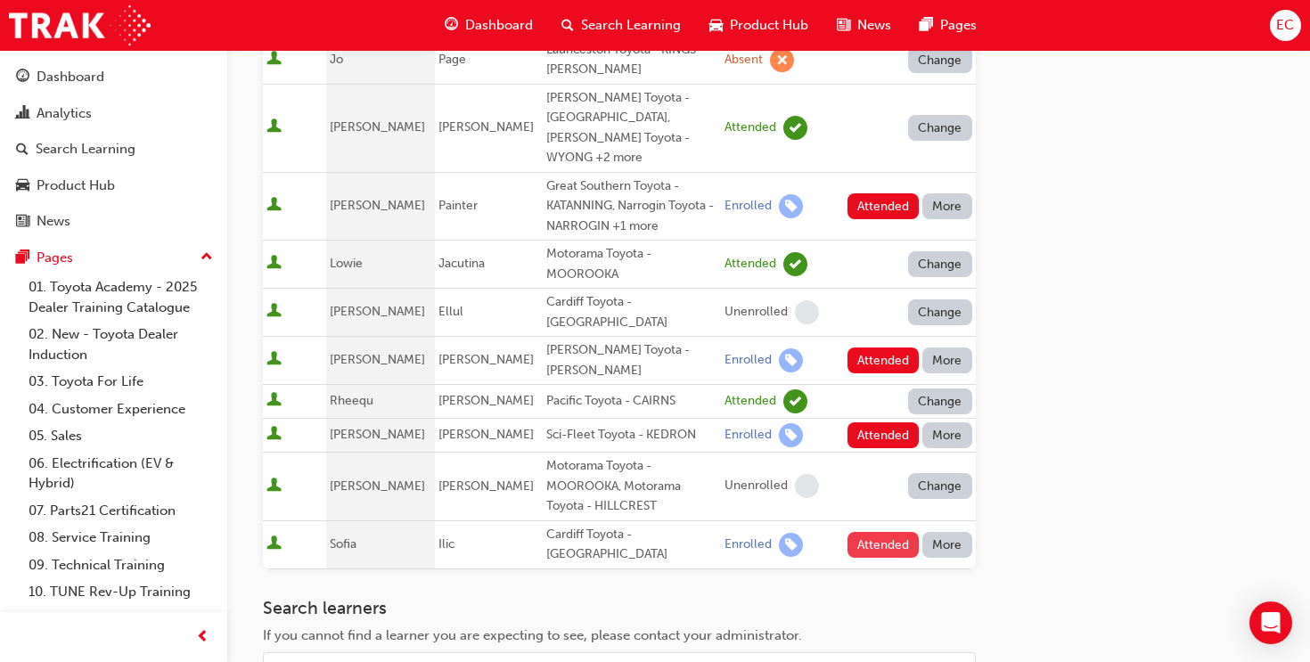
click at [866, 532] on button "Attended" at bounding box center [883, 545] width 72 height 26
click at [959, 347] on button "More" at bounding box center [947, 360] width 50 height 26
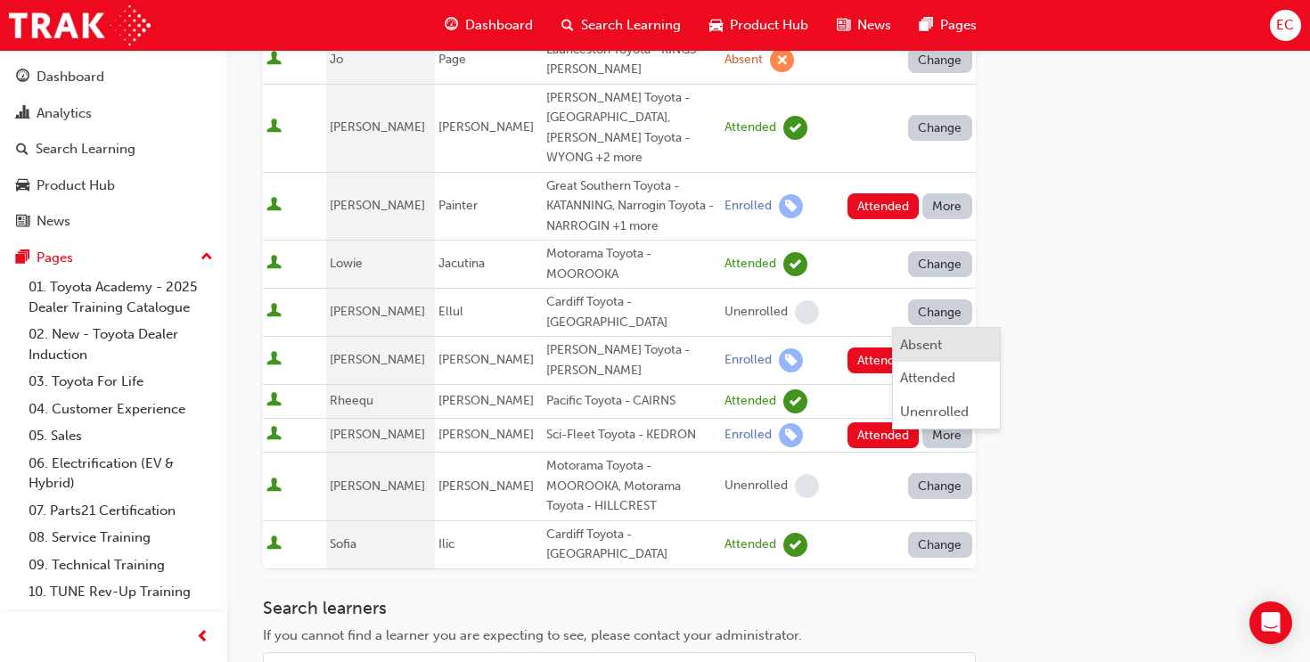
click at [959, 342] on div "Absent" at bounding box center [947, 345] width 94 height 20
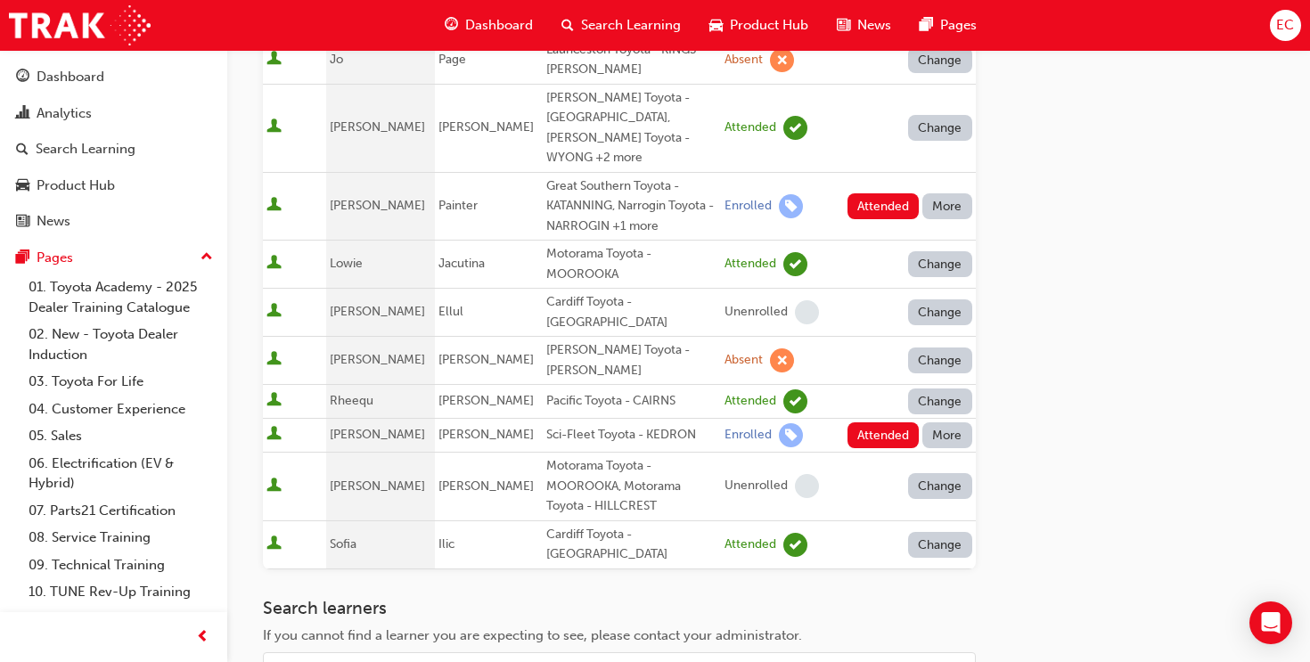
click at [959, 422] on button "More" at bounding box center [947, 435] width 50 height 26
click at [956, 404] on div "Absent" at bounding box center [947, 412] width 94 height 20
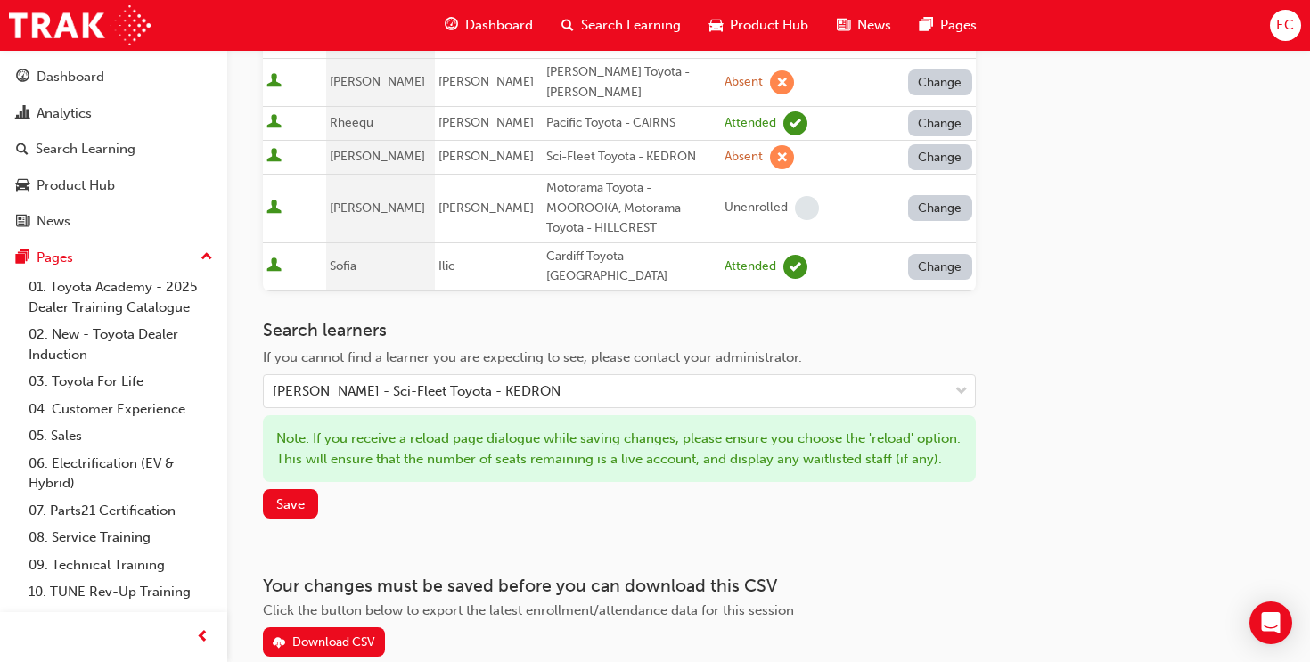
scroll to position [1065, 0]
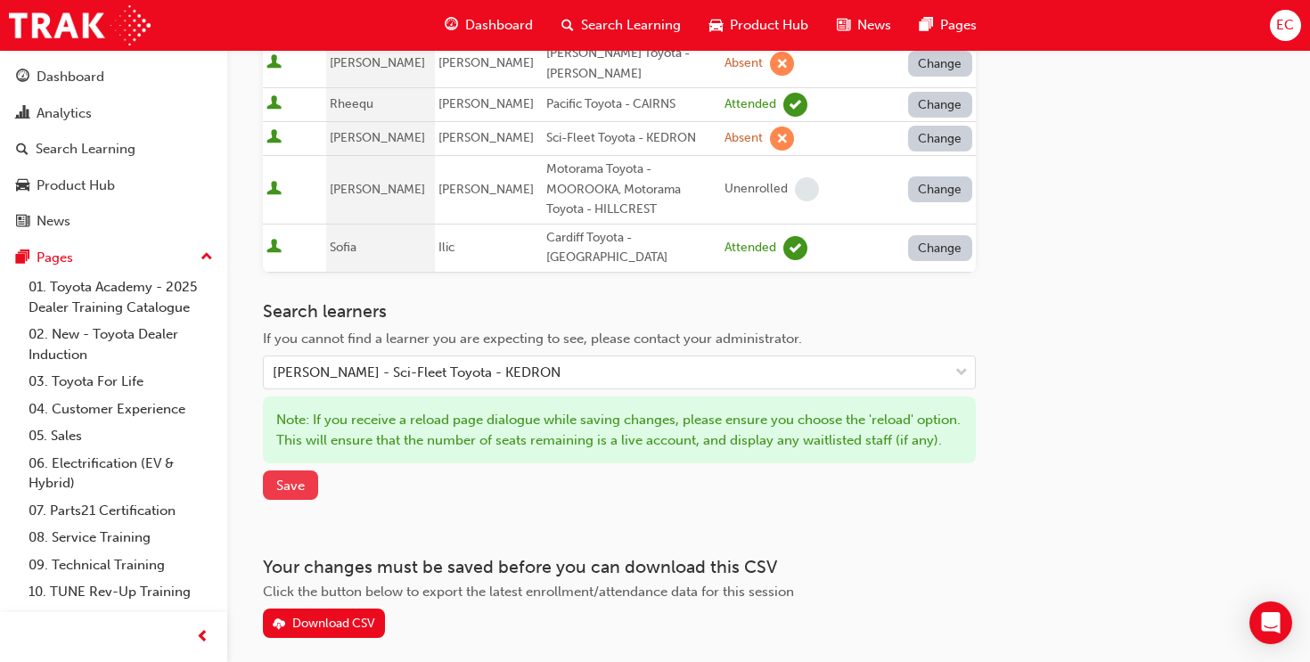
click at [285, 477] on span "Save" at bounding box center [290, 485] width 29 height 16
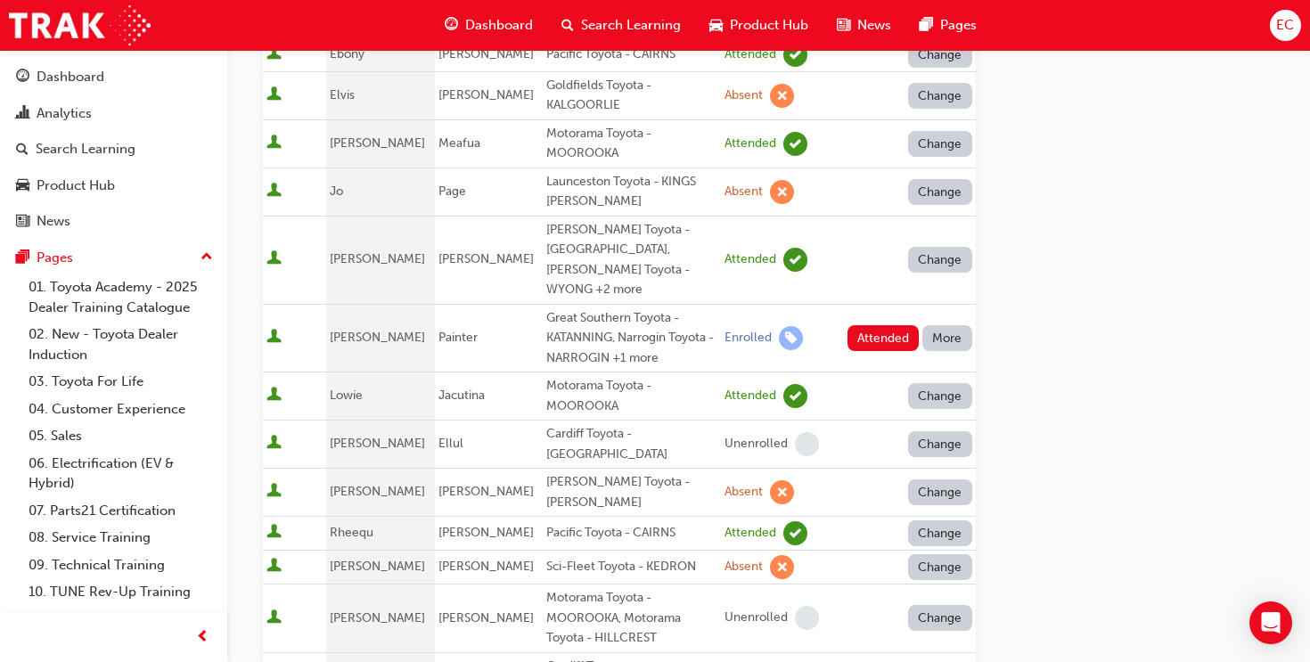
scroll to position [635, 0]
click at [937, 327] on button "More" at bounding box center [947, 340] width 50 height 26
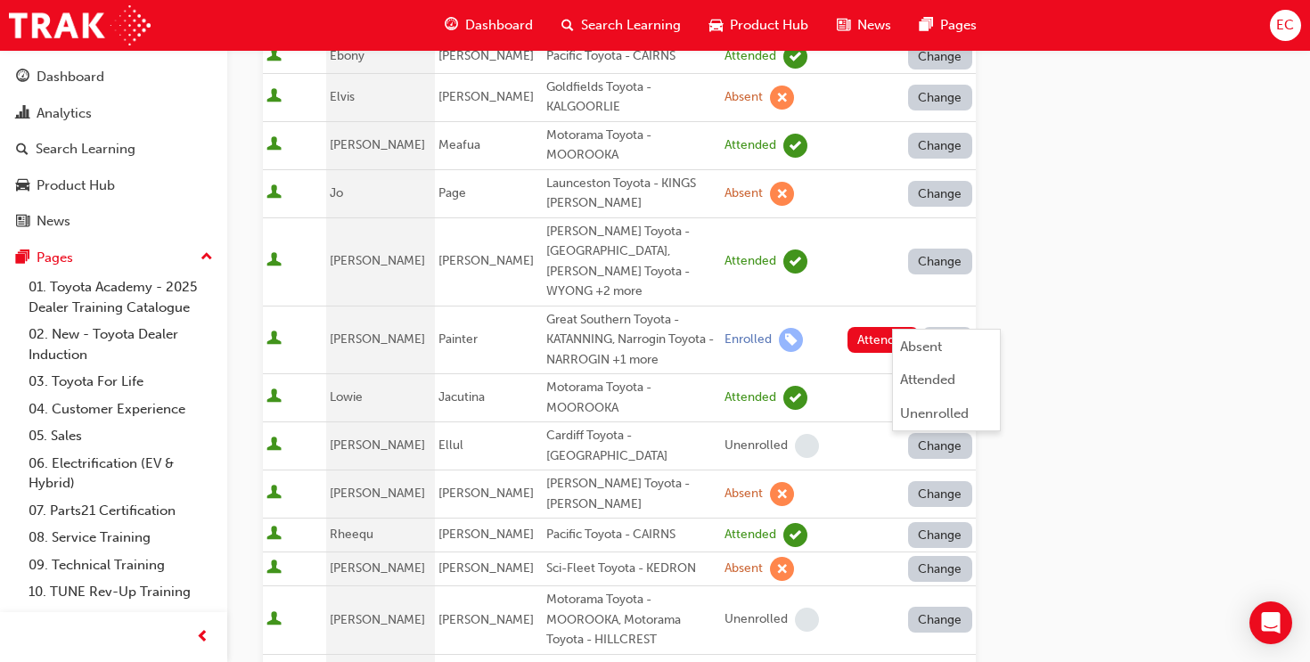
click at [937, 327] on button "More" at bounding box center [947, 340] width 50 height 26
click at [935, 327] on button "More" at bounding box center [947, 340] width 50 height 26
click at [1035, 323] on div "Go to session detail page Manage attendance for Toyota For Life In Action - Vir…" at bounding box center [769, 204] width 1012 height 1579
click at [935, 327] on button "More" at bounding box center [947, 340] width 50 height 26
click at [968, 349] on div "Absent" at bounding box center [947, 347] width 94 height 20
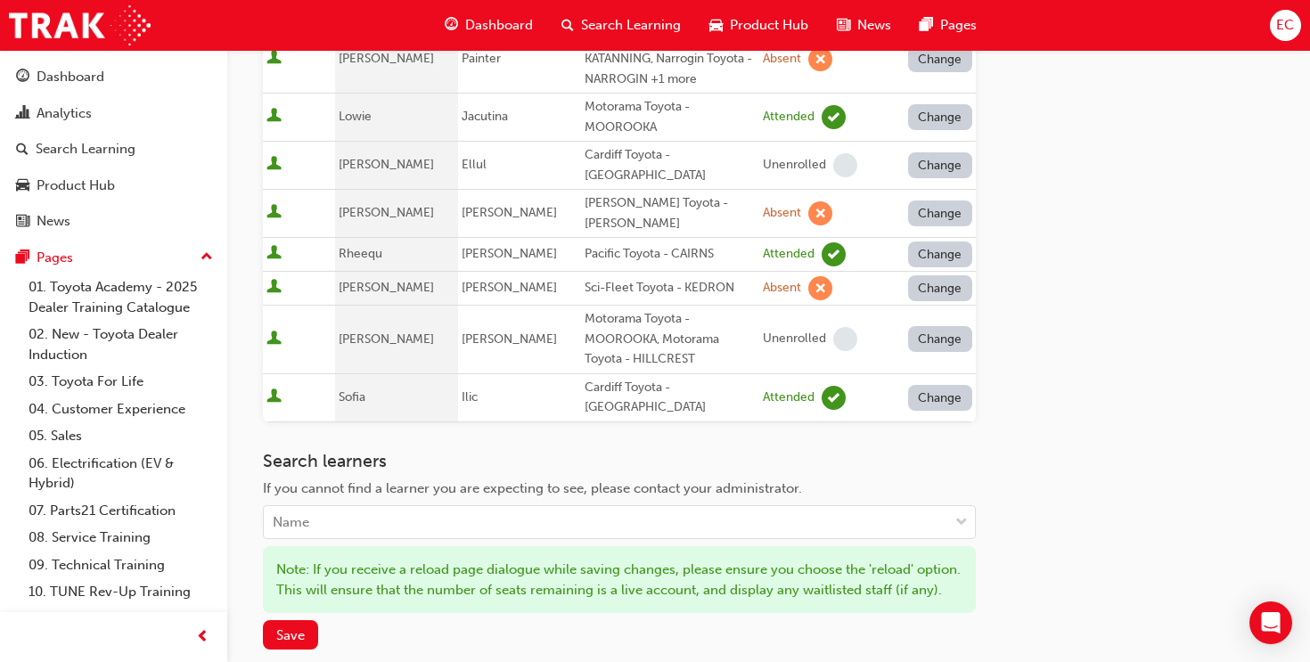
scroll to position [1082, 0]
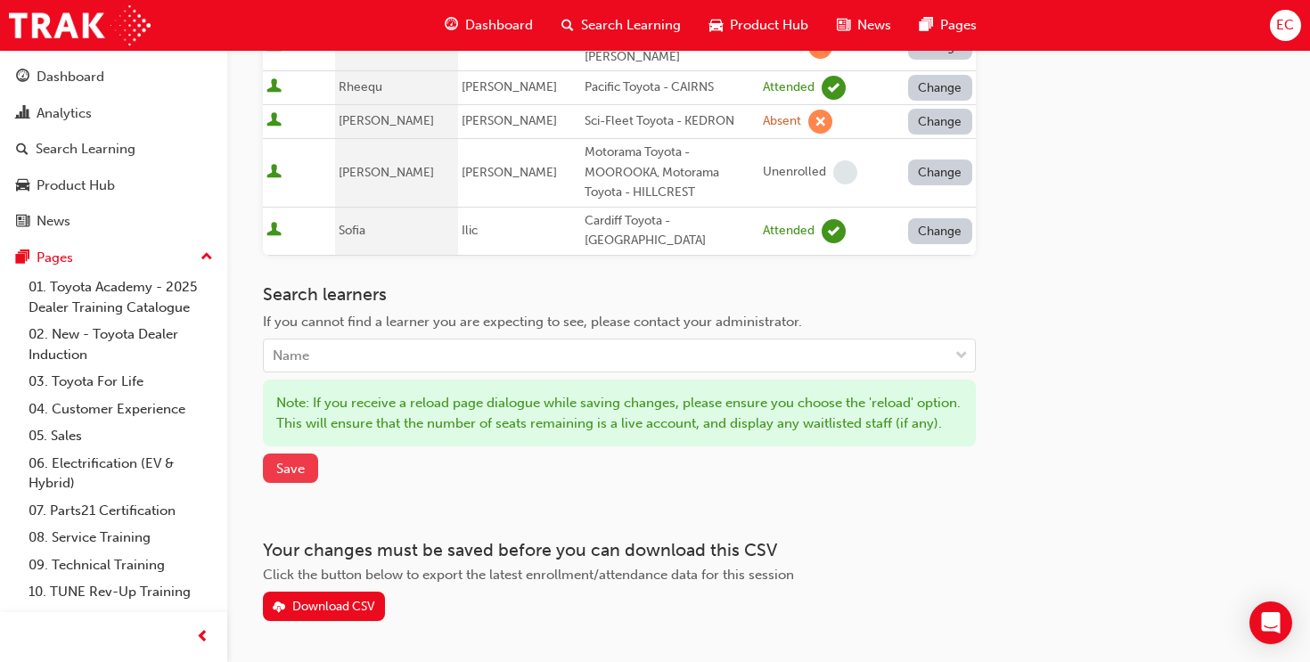
click at [299, 461] on span "Save" at bounding box center [290, 469] width 29 height 16
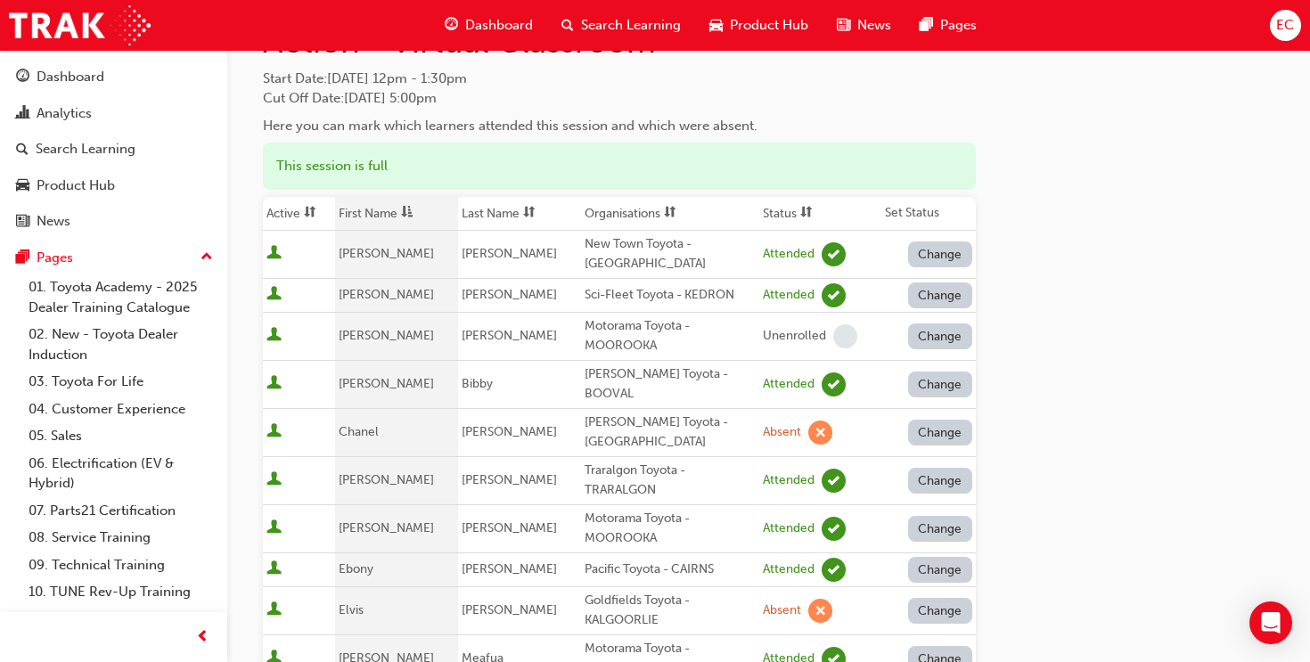
scroll to position [0, 0]
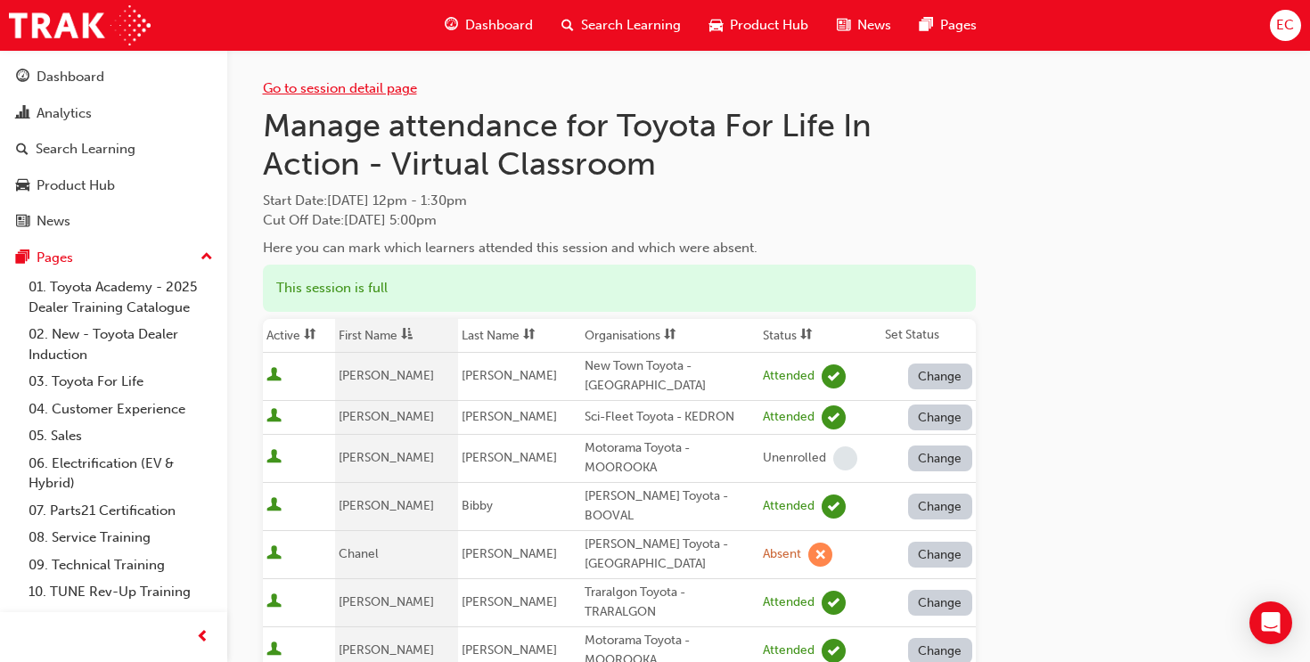
click at [314, 87] on link "Go to session detail page" at bounding box center [340, 88] width 154 height 16
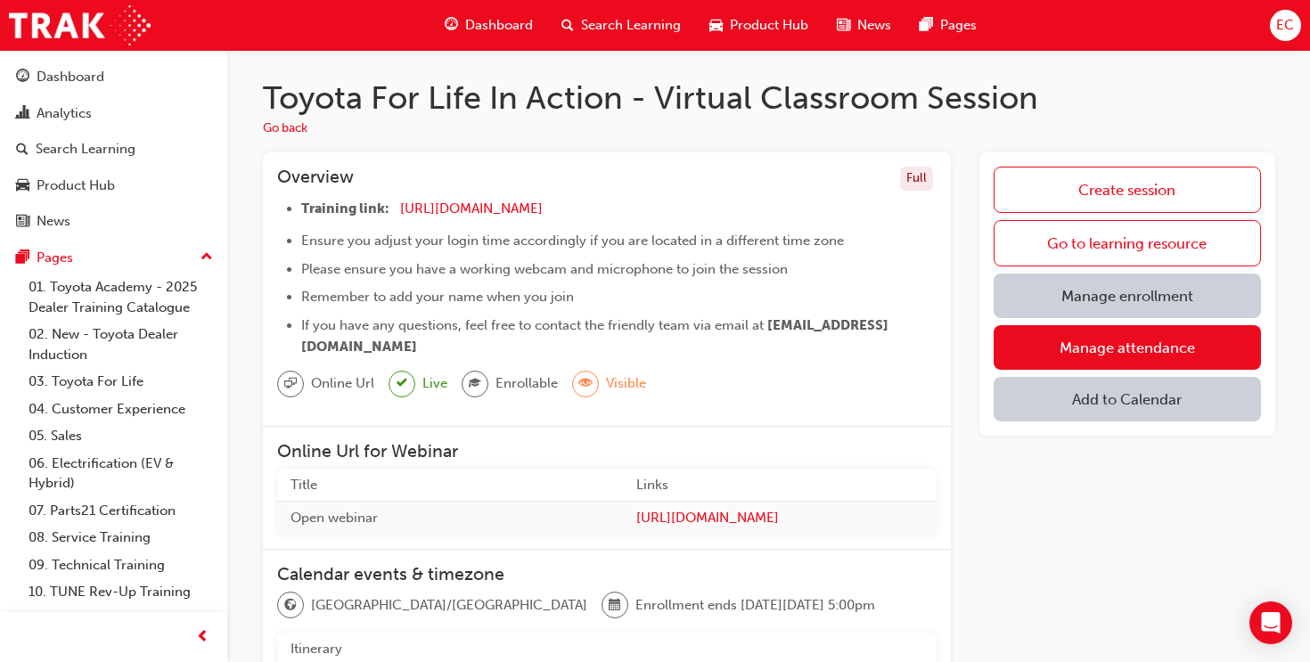
click at [626, 36] on div "Search Learning" at bounding box center [621, 25] width 148 height 37
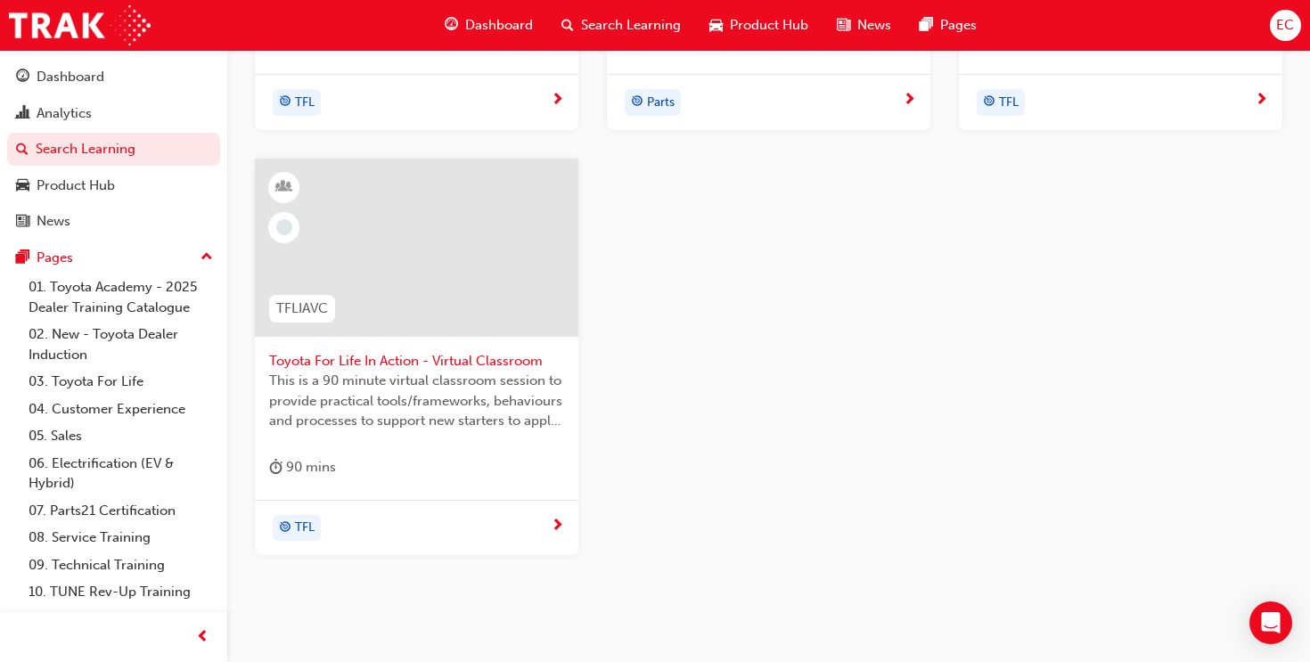
click at [388, 299] on div at bounding box center [416, 248] width 323 height 178
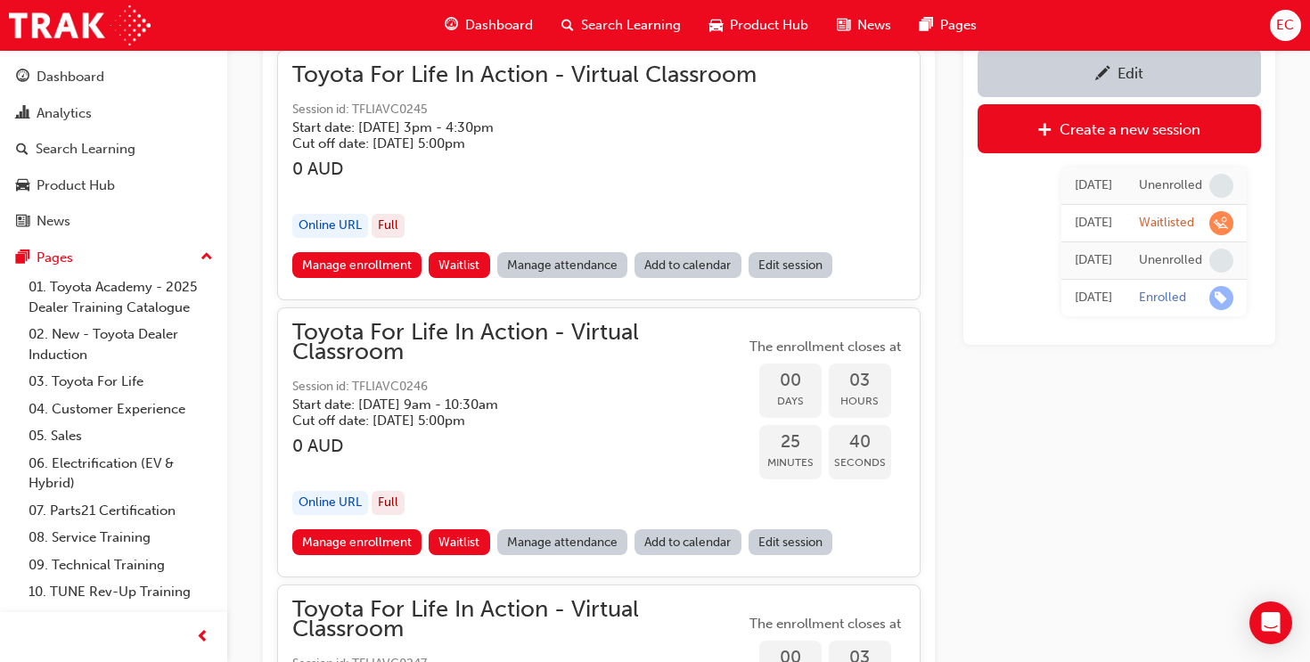
scroll to position [1862, 0]
